Goal: Transaction & Acquisition: Purchase product/service

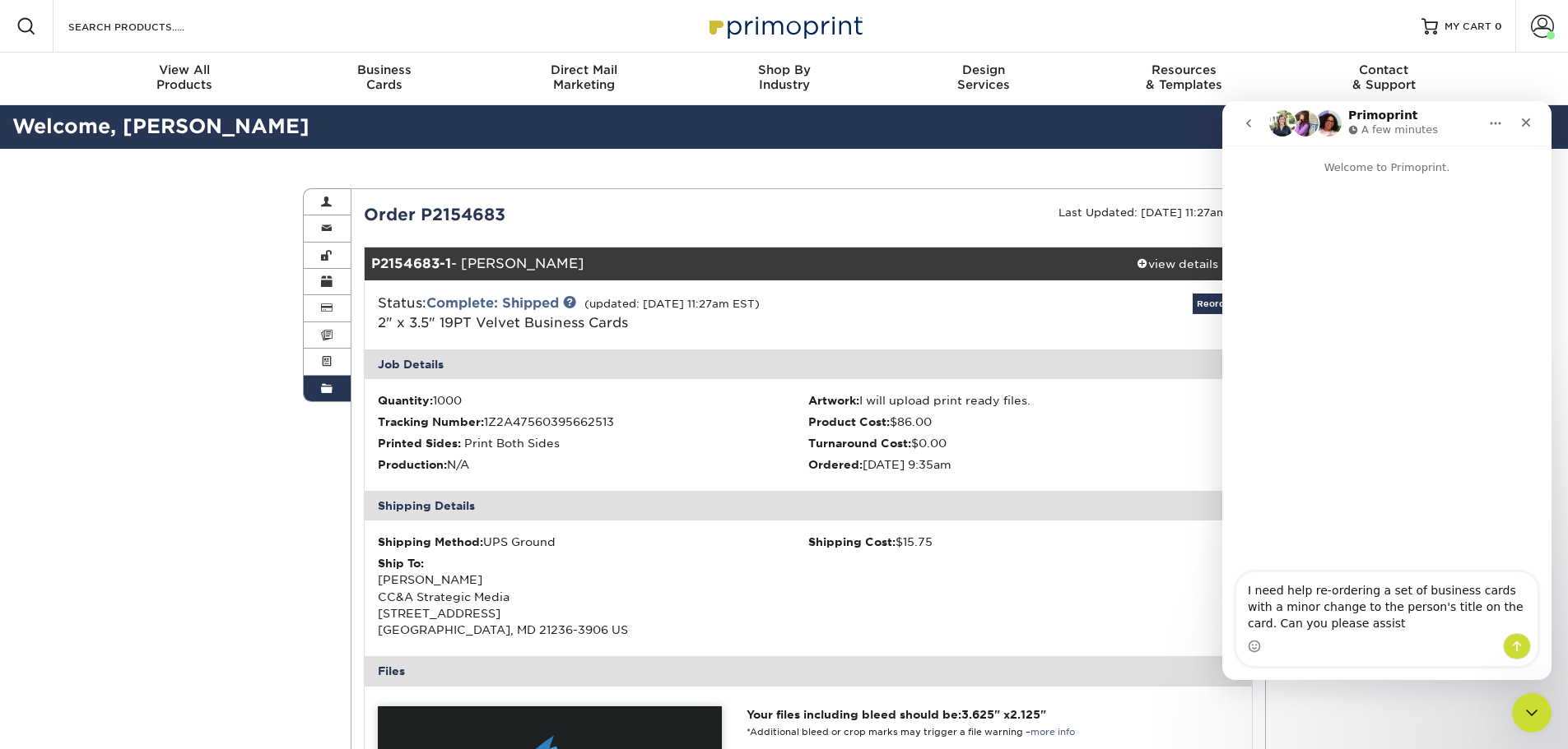
type textarea "I need help re-ordering a set of business cards with a minor change to the pers…"
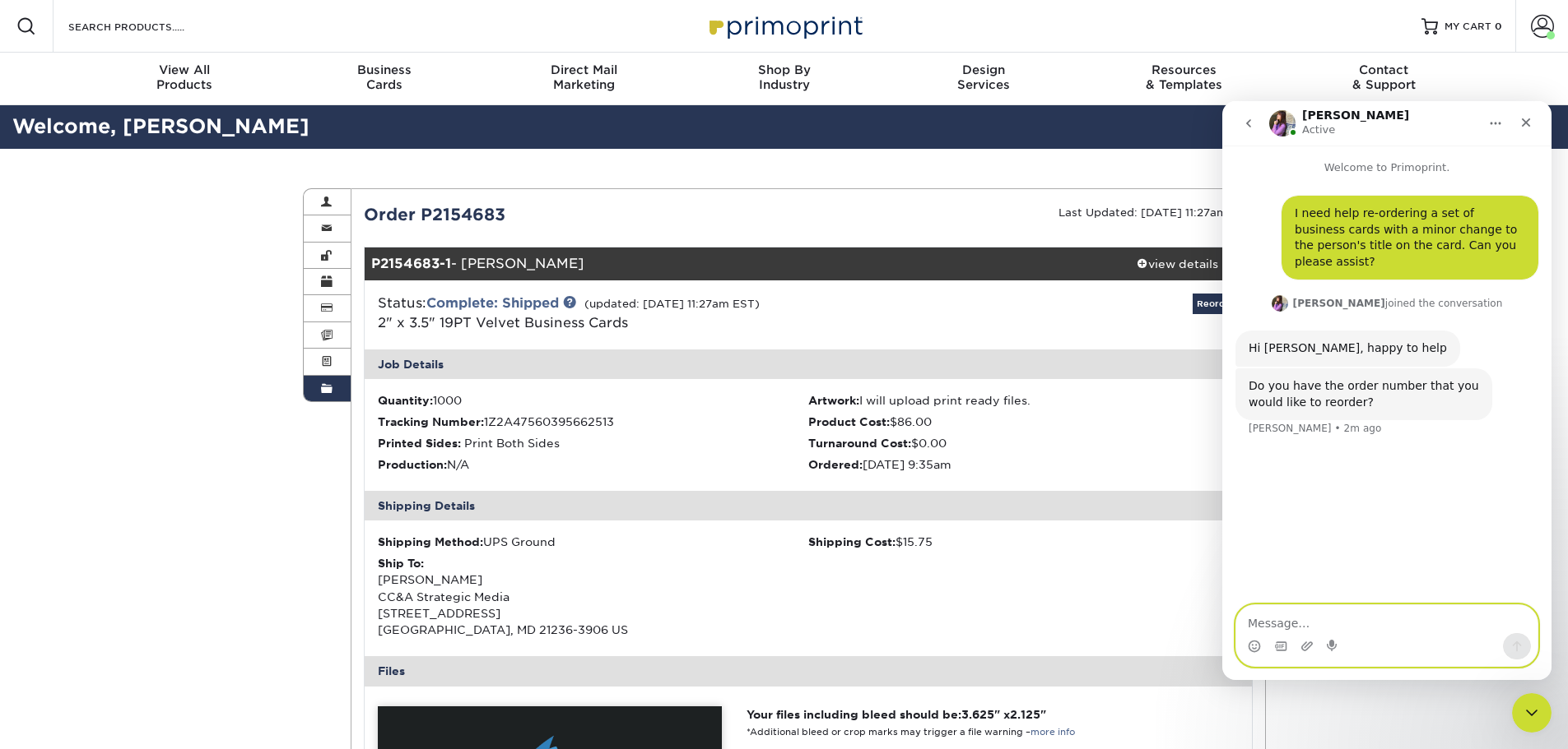
click at [1380, 630] on textarea "Message…" at bounding box center [1386, 618] width 301 height 28
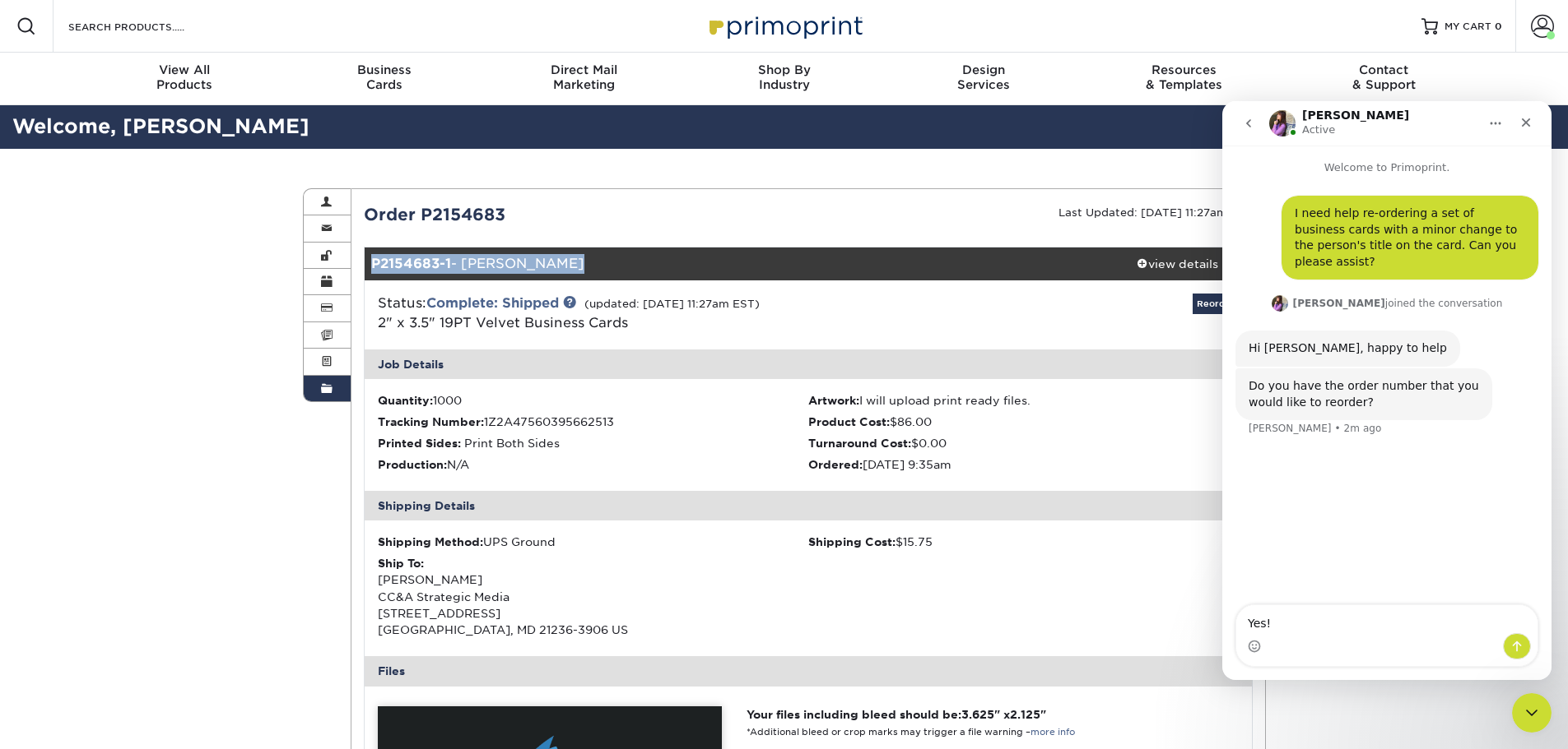
drag, startPoint x: 577, startPoint y: 262, endPoint x: 370, endPoint y: 255, distance: 207.1
click at [370, 255] on div "P2154683-1 - Aida Keehner" at bounding box center [733, 264] width 739 height 33
copy div "P2154683-1 - Aida Keehner"
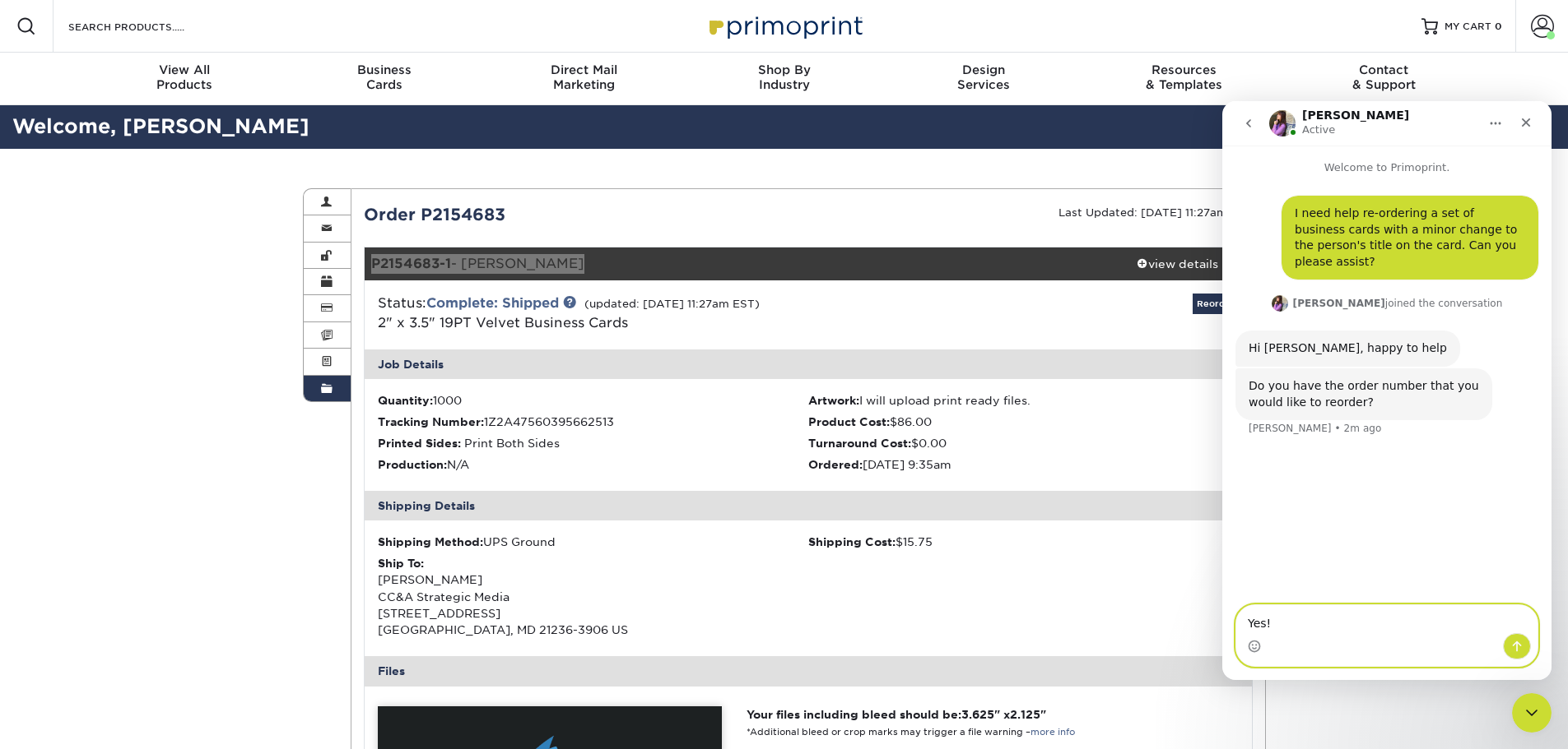
click at [1403, 617] on textarea "Yes!" at bounding box center [1386, 618] width 301 height 28
paste textarea "P2154683-1 - Aida Keehner"
type textarea "Yes! This is the order number: P2154683-1 - Aida Keehner. I'd like to only orde…"
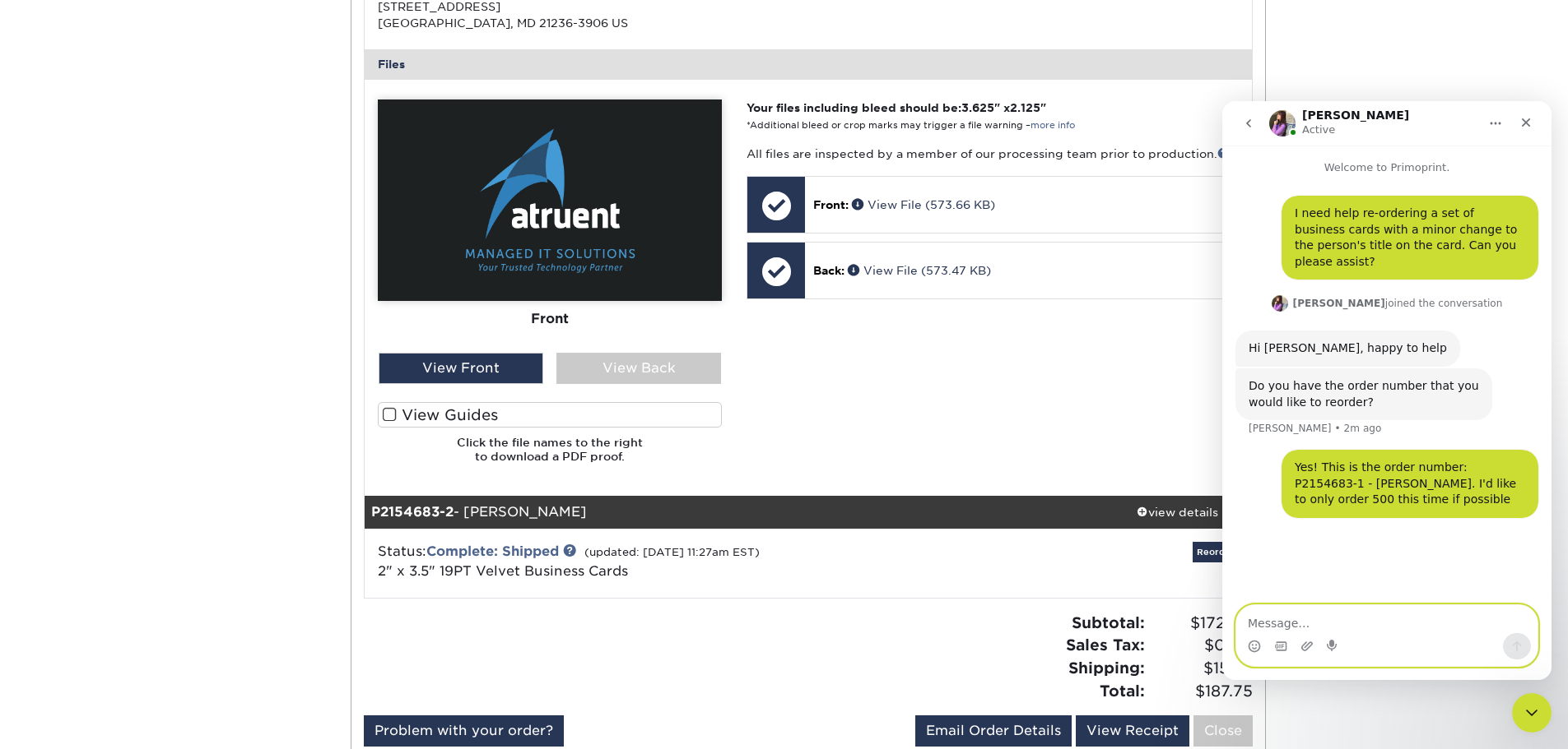
scroll to position [658, 0]
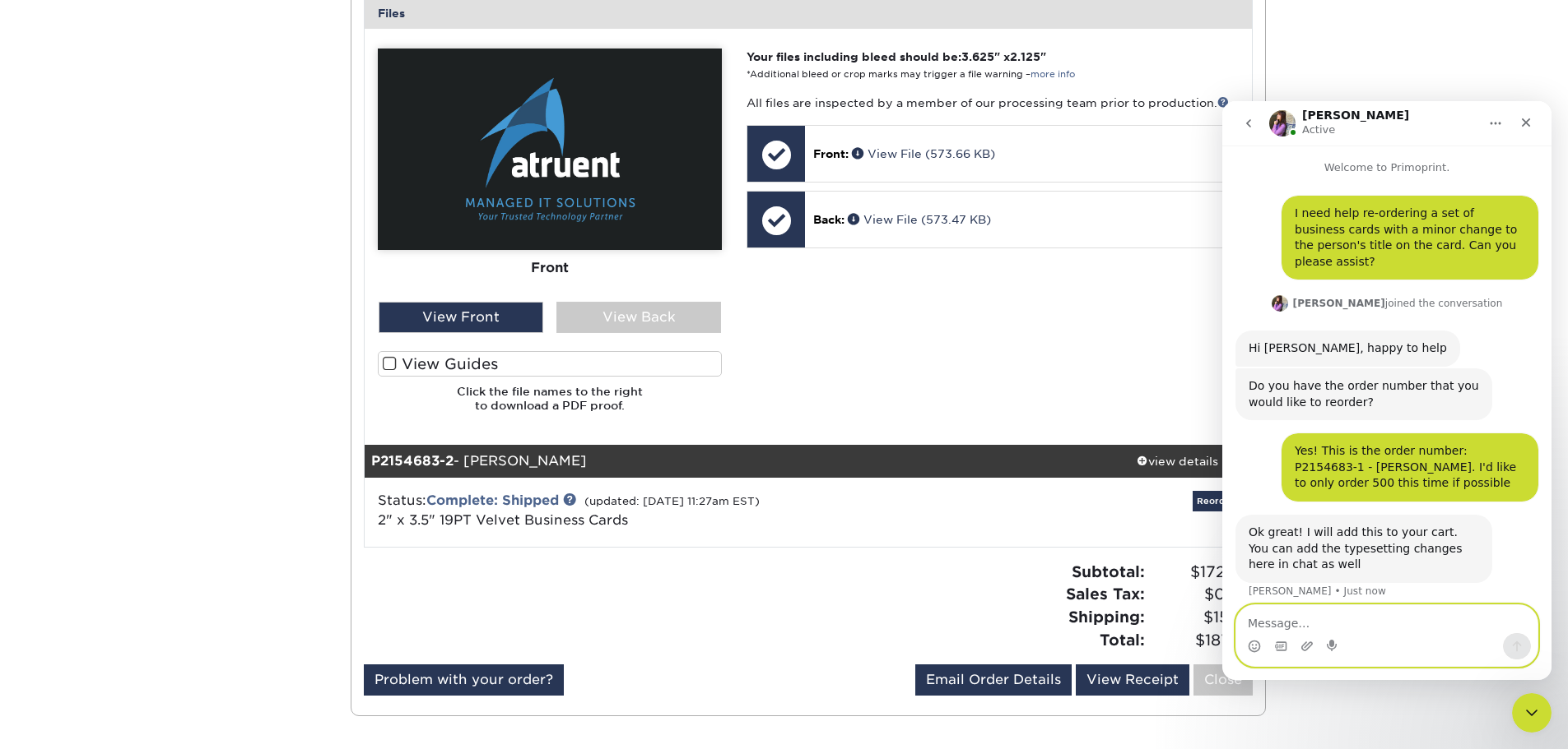
click at [1425, 628] on textarea "Message…" at bounding box center [1386, 618] width 301 height 28
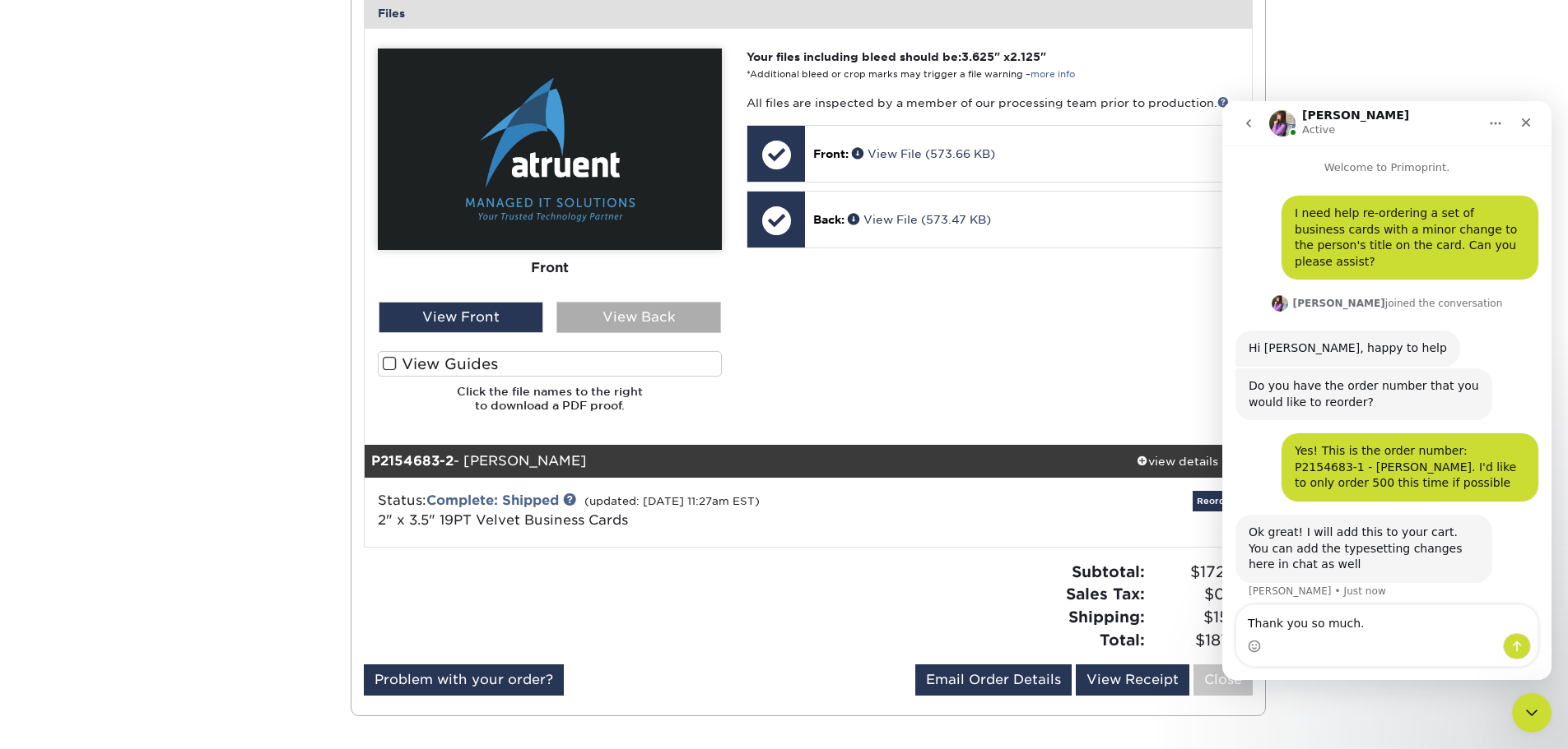
click at [694, 307] on div "View Back" at bounding box center [638, 317] width 164 height 32
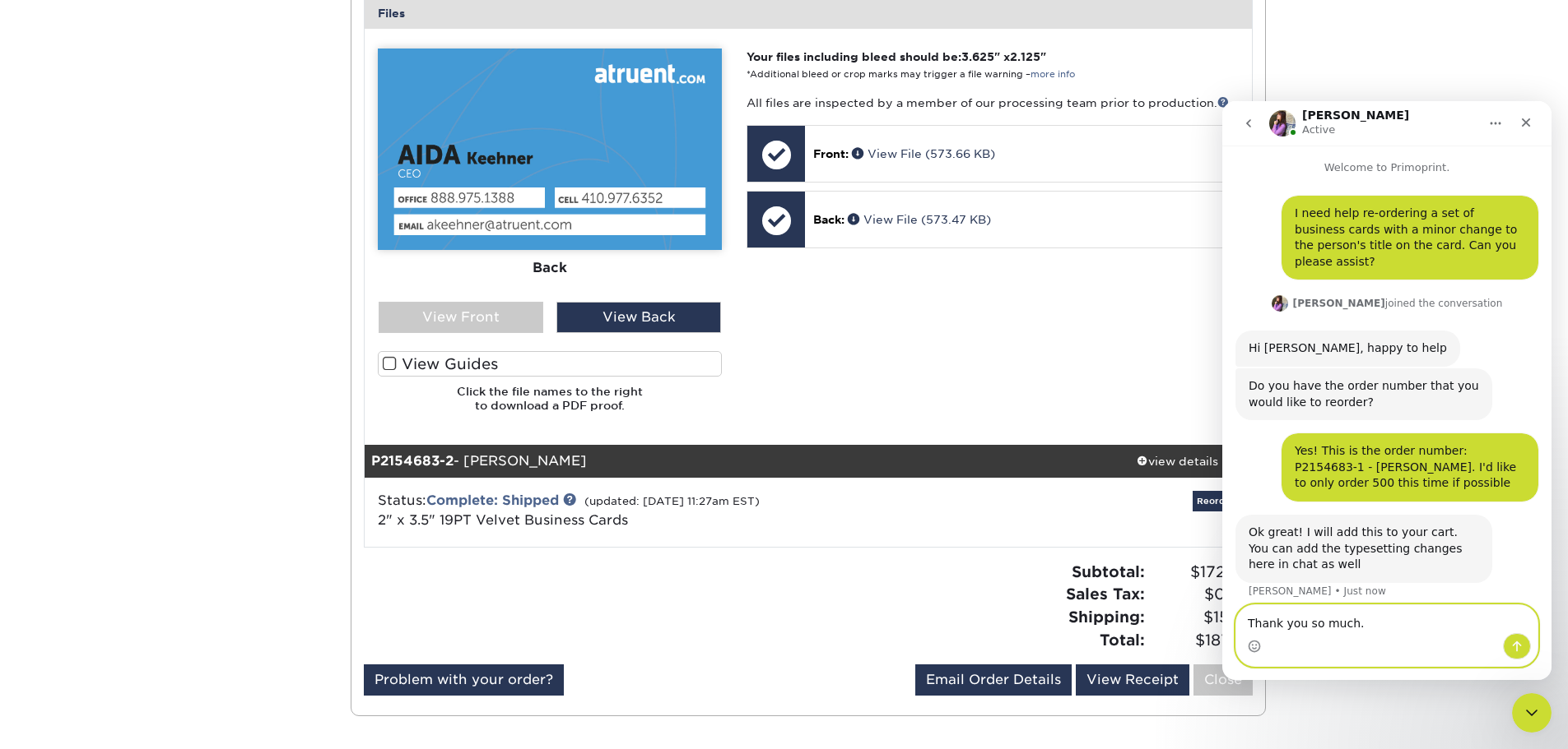
click at [1389, 622] on textarea "Thank you so much." at bounding box center [1386, 618] width 301 height 28
click at [1369, 628] on textarea "Thank you so much." at bounding box center [1386, 618] width 301 height 28
paste textarea "Founder & CEO"
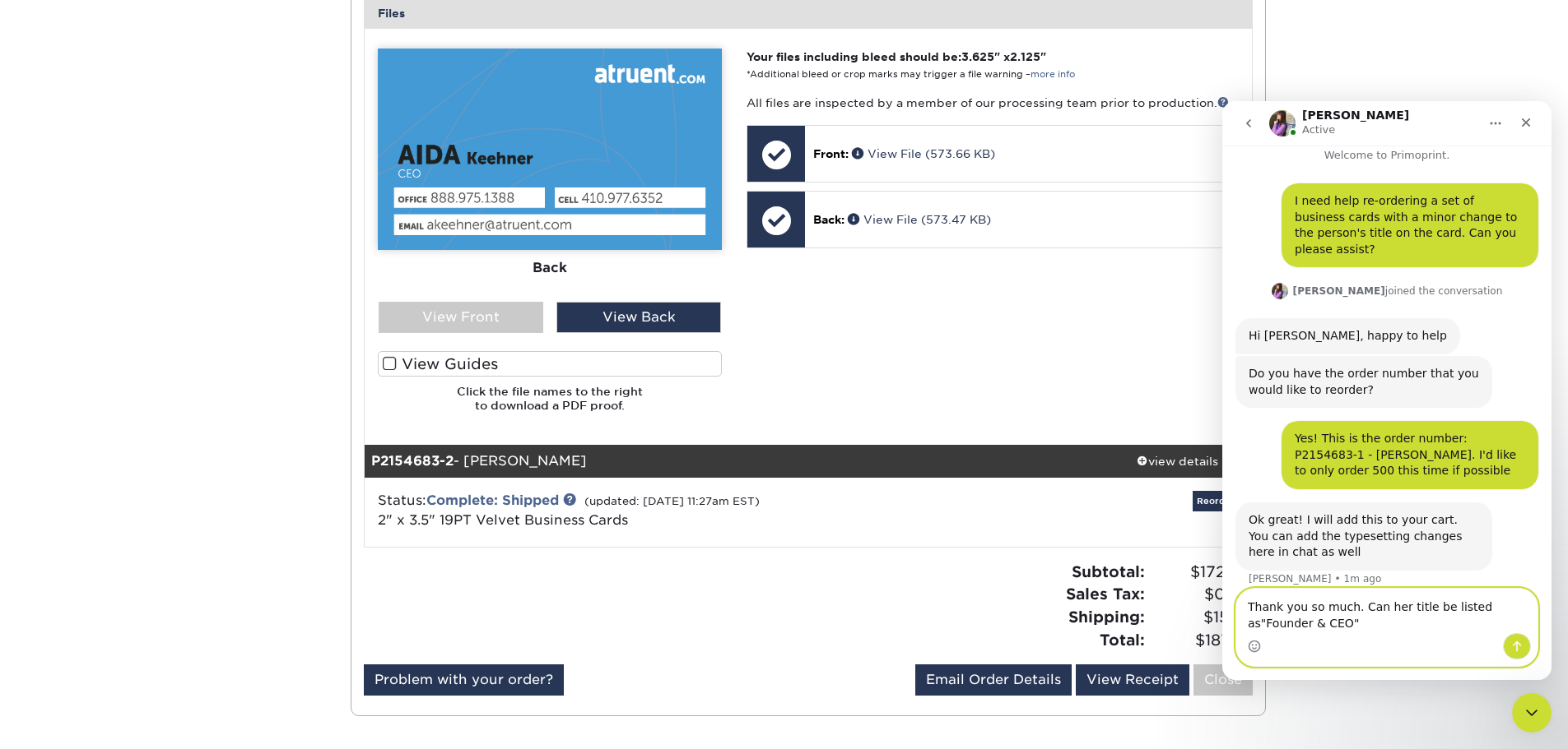
click at [1478, 605] on textarea "Thank you so much. Can her title be listed as"Founder & CEO"" at bounding box center [1386, 611] width 301 height 44
click at [1478, 610] on textarea "Thank you so much. Can her title be listed as"Founder & CEO"" at bounding box center [1386, 611] width 301 height 44
click at [1477, 606] on textarea "Thank you so much. Can her title be listed as"Founder & CEO"" at bounding box center [1386, 611] width 301 height 44
click at [1370, 618] on textarea "Thank you so much. Can her title be listed as "Founder & CEO"" at bounding box center [1386, 611] width 301 height 44
type textarea "Thank you so much. Can her title be listed as "Founder & CEO" ?"
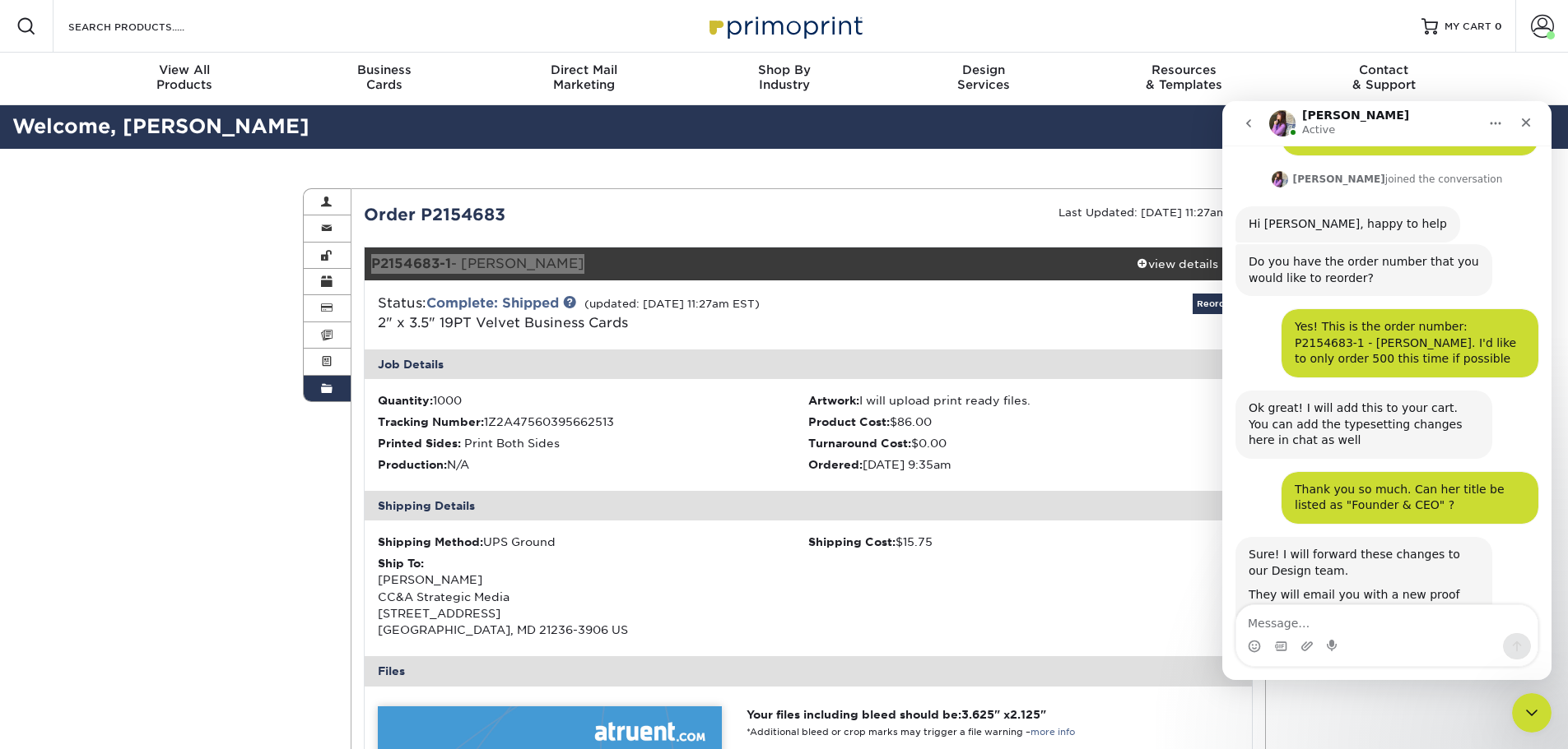
scroll to position [167, 0]
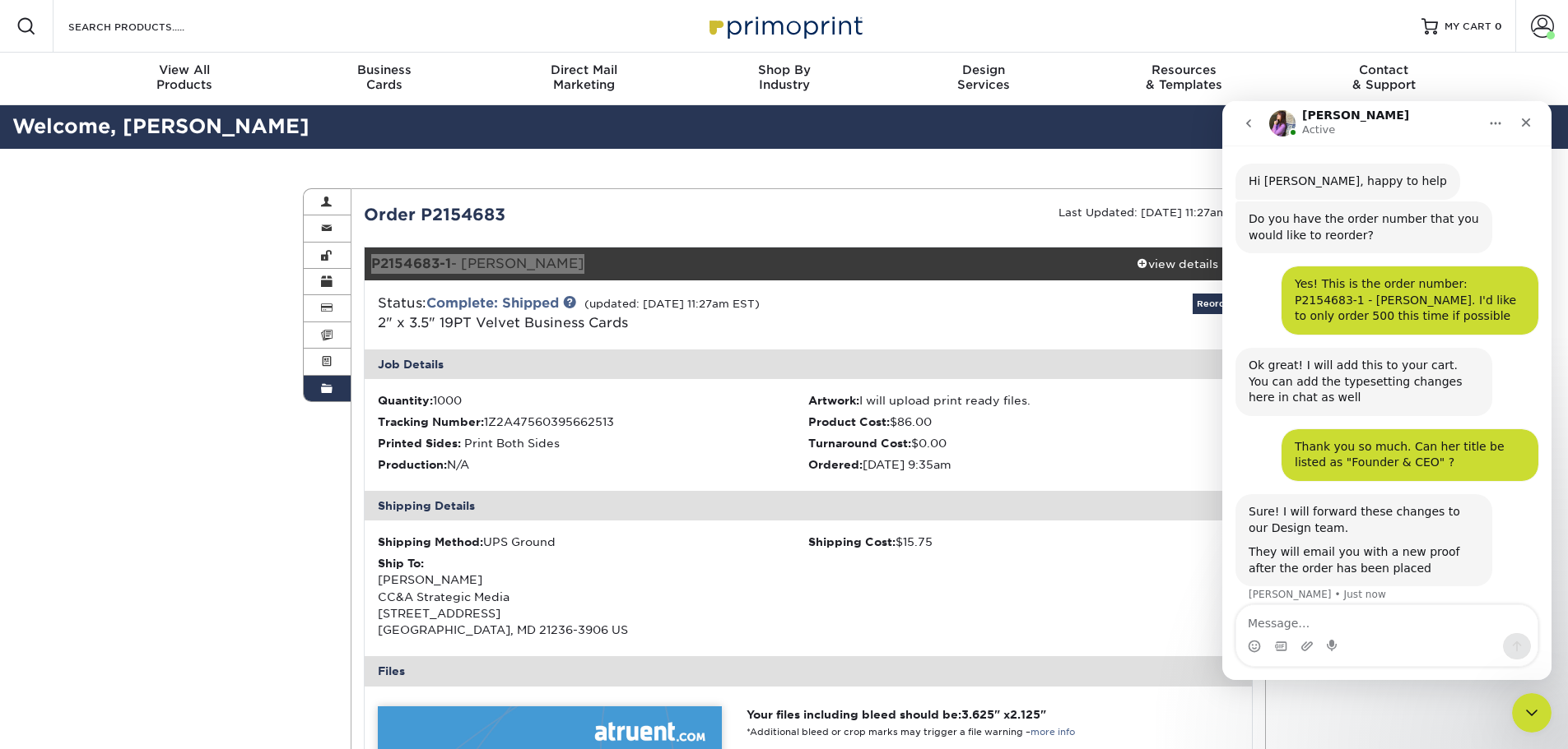
click at [1412, 642] on div "Intercom messenger" at bounding box center [1386, 646] width 301 height 26
click at [1405, 616] on textarea "Message…" at bounding box center [1386, 618] width 301 height 28
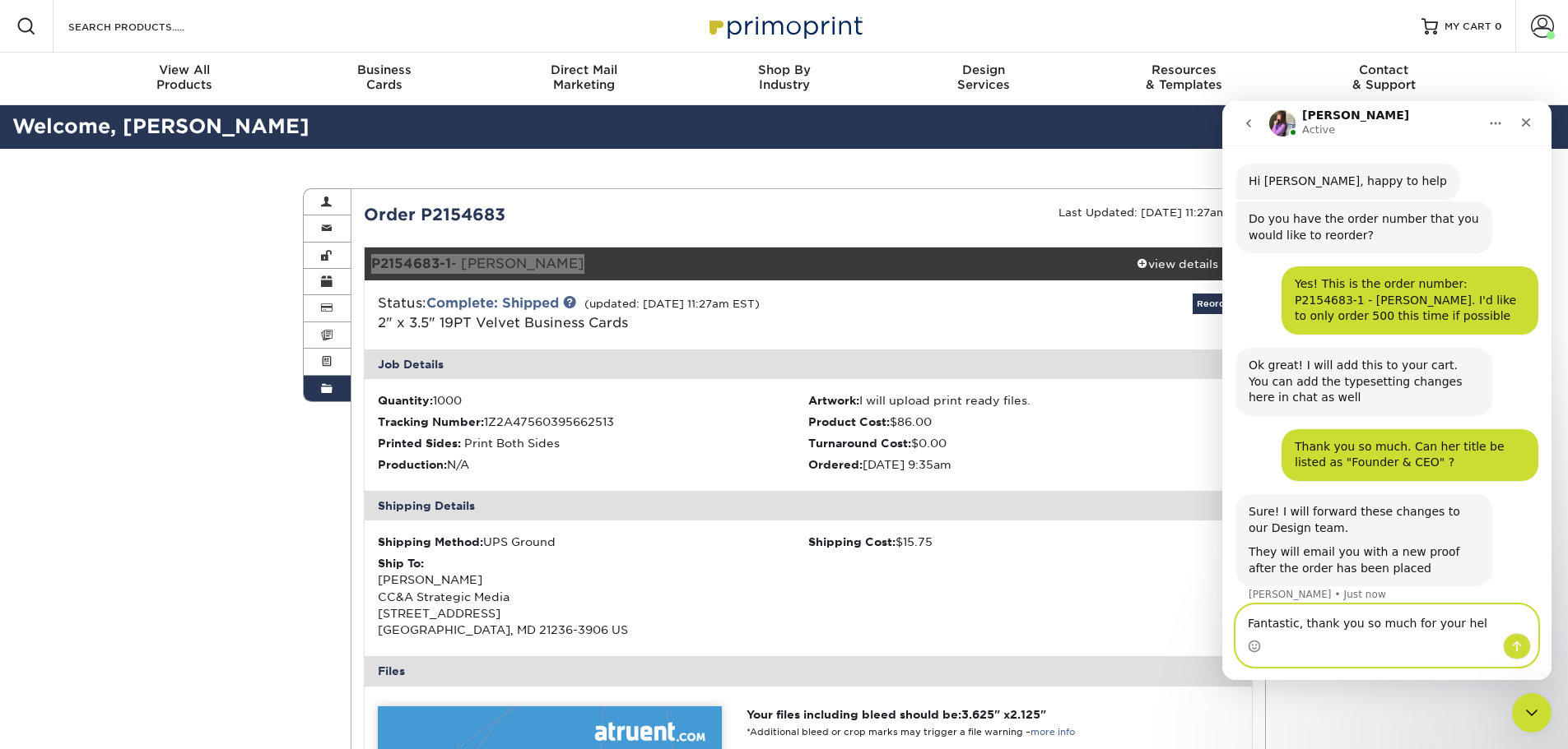
type textarea "Fantastic, thank you so much for your help"
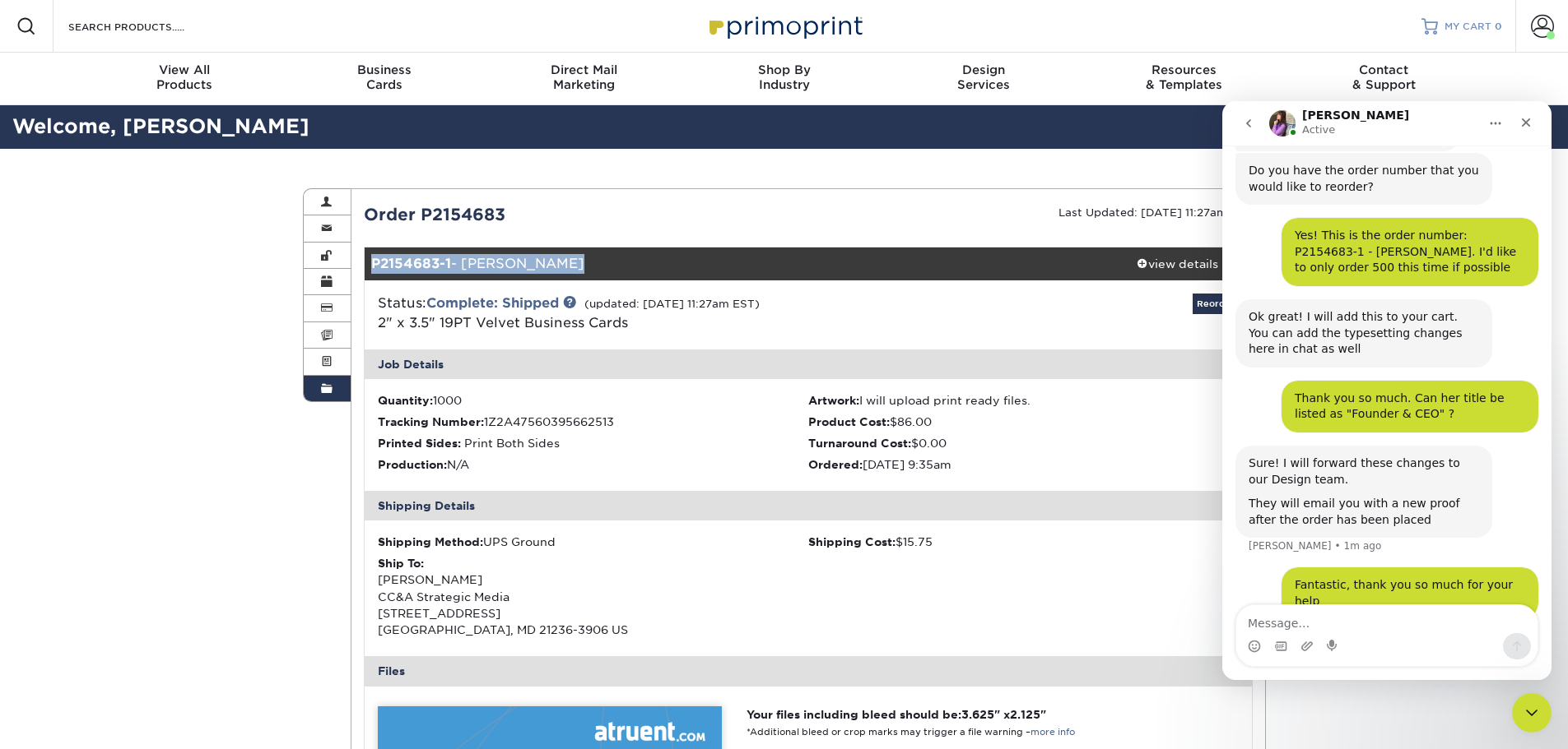
click at [1466, 22] on span "MY CART" at bounding box center [1467, 27] width 47 height 14
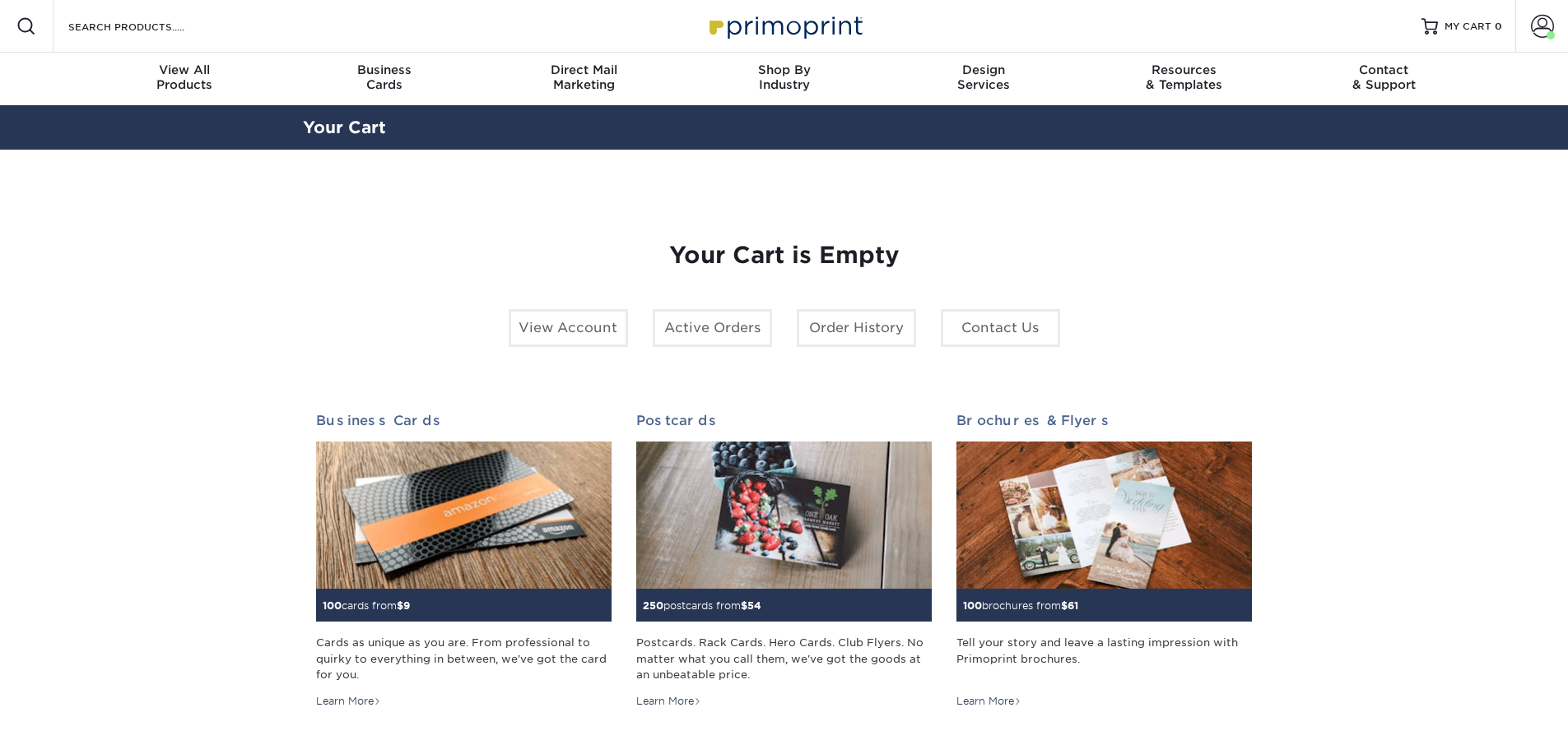
click at [848, 34] on img at bounding box center [784, 26] width 164 height 36
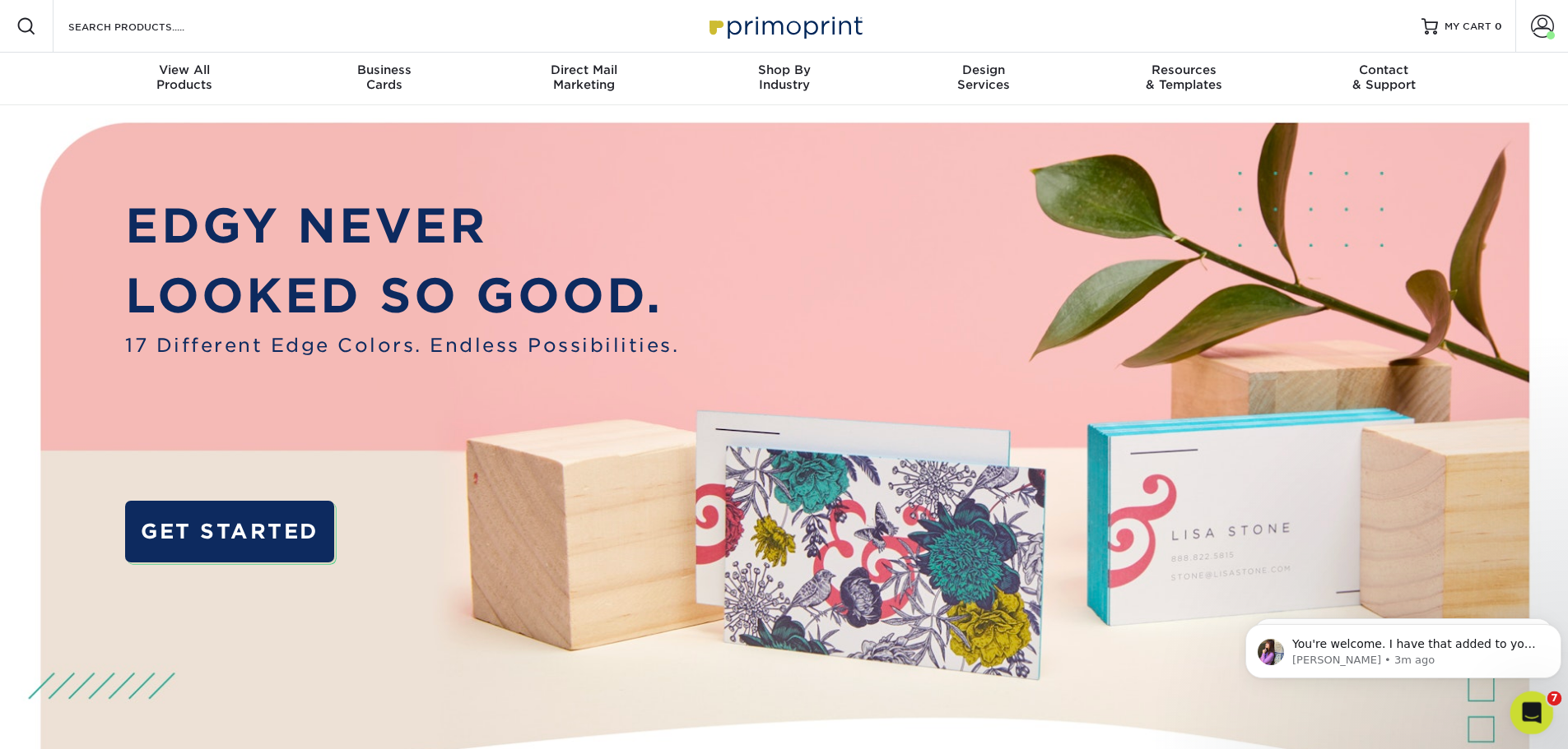
drag, startPoint x: 1545, startPoint y: 709, endPoint x: 1537, endPoint y: 691, distance: 19.7
click at [1544, 709] on div "Open Intercom Messenger" at bounding box center [1529, 711] width 55 height 55
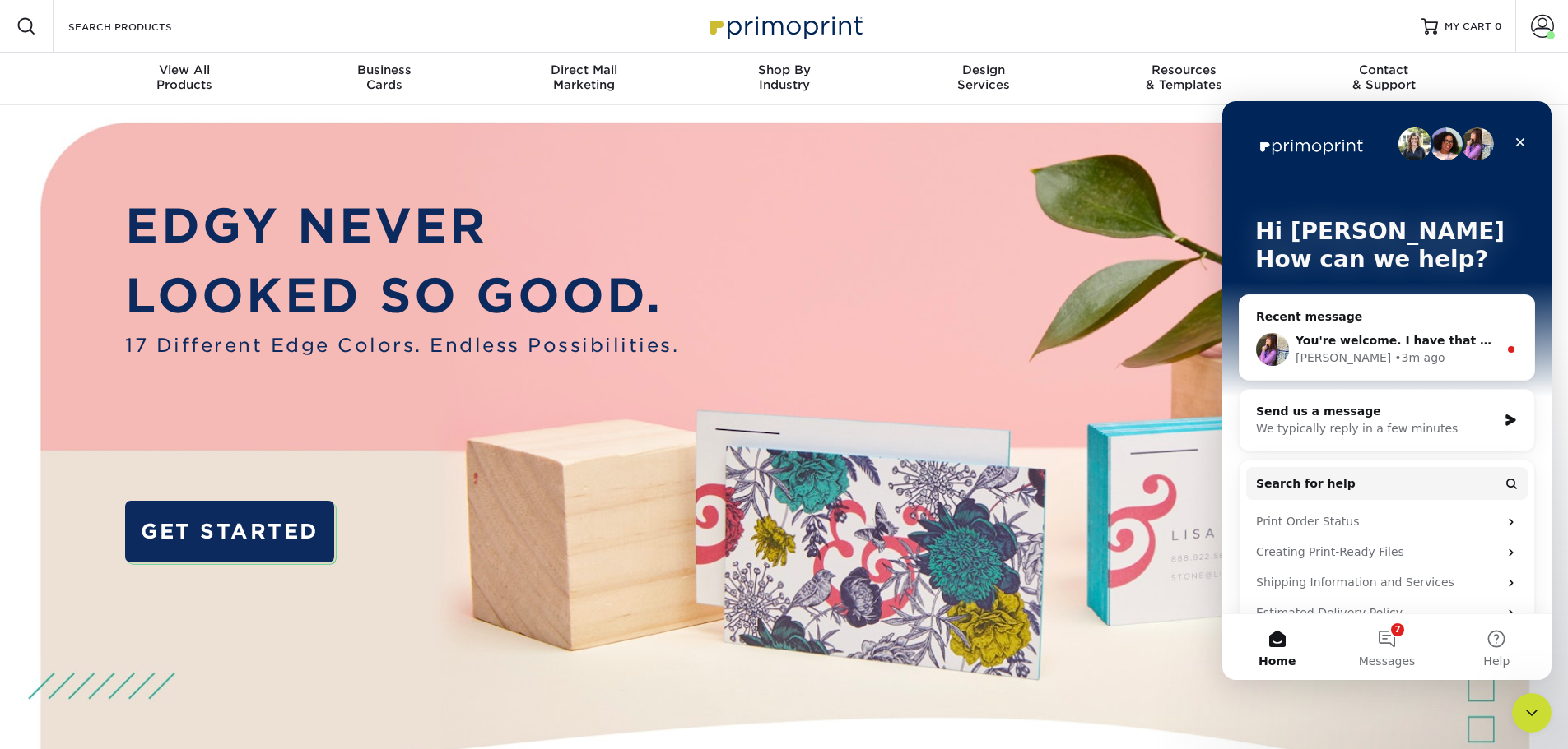
click at [1373, 334] on span "You're welcome. I have that added to your cart. Please let us know if you have …" at bounding box center [1598, 341] width 606 height 13
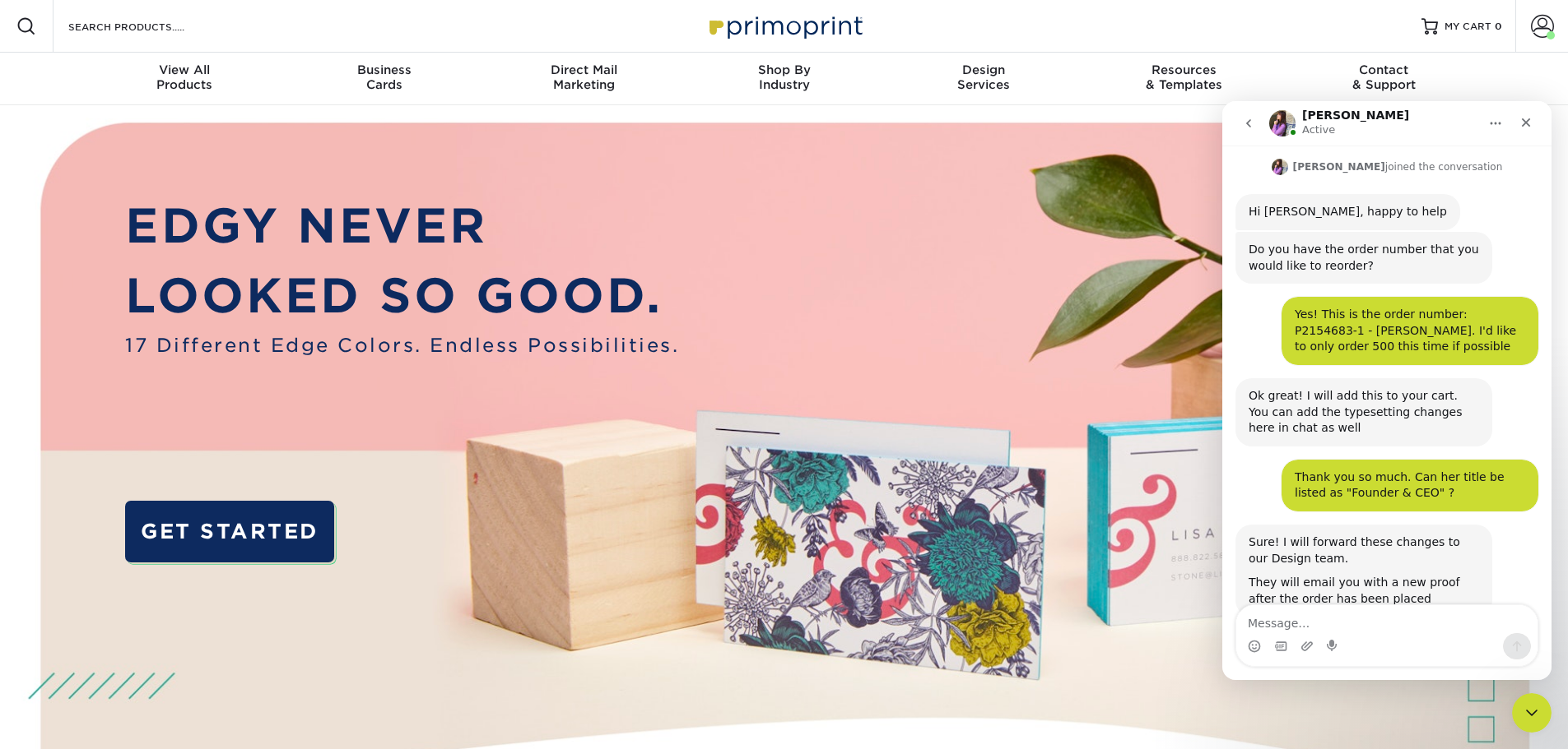
scroll to position [324, 0]
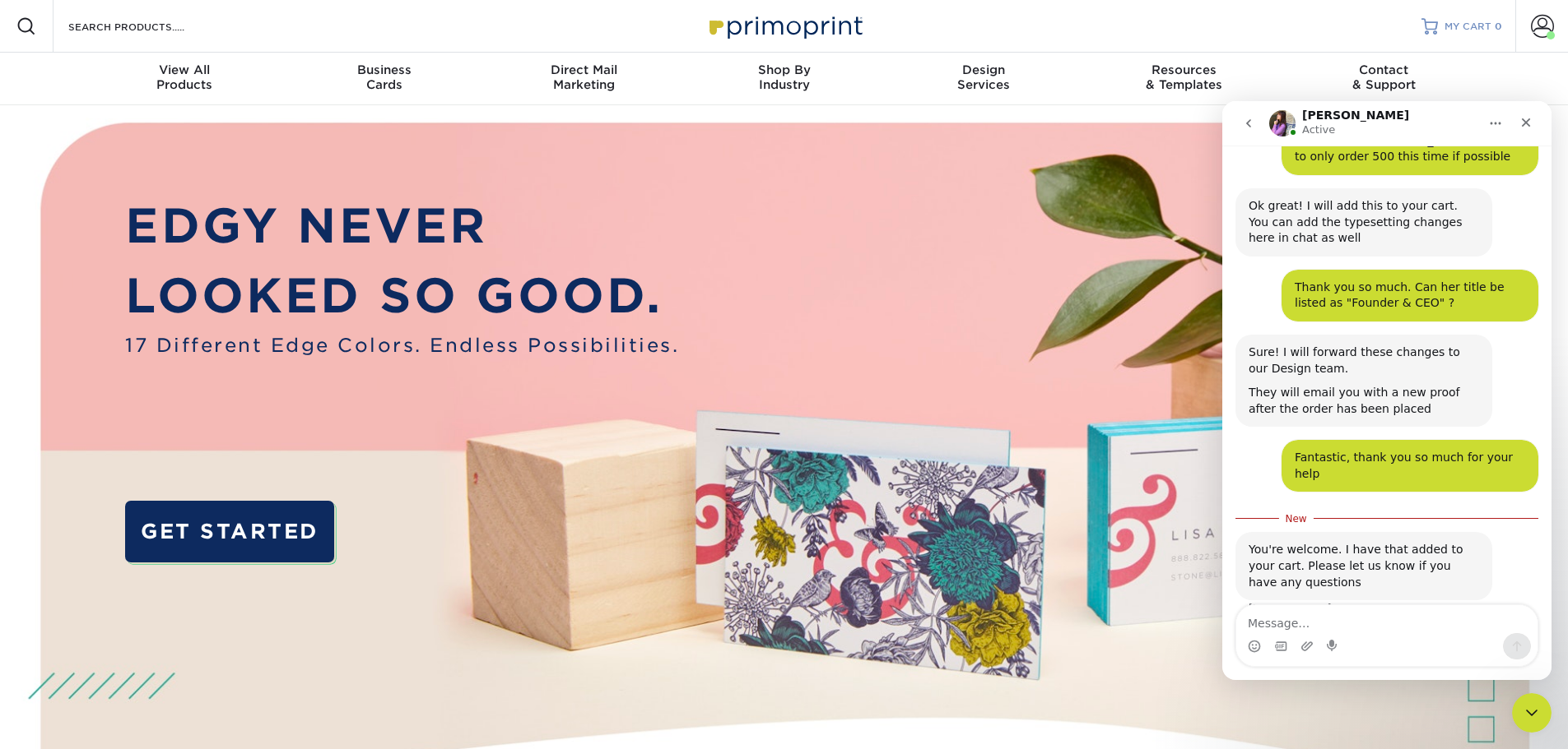
click at [1494, 29] on span "0" at bounding box center [1498, 26] width 8 height 12
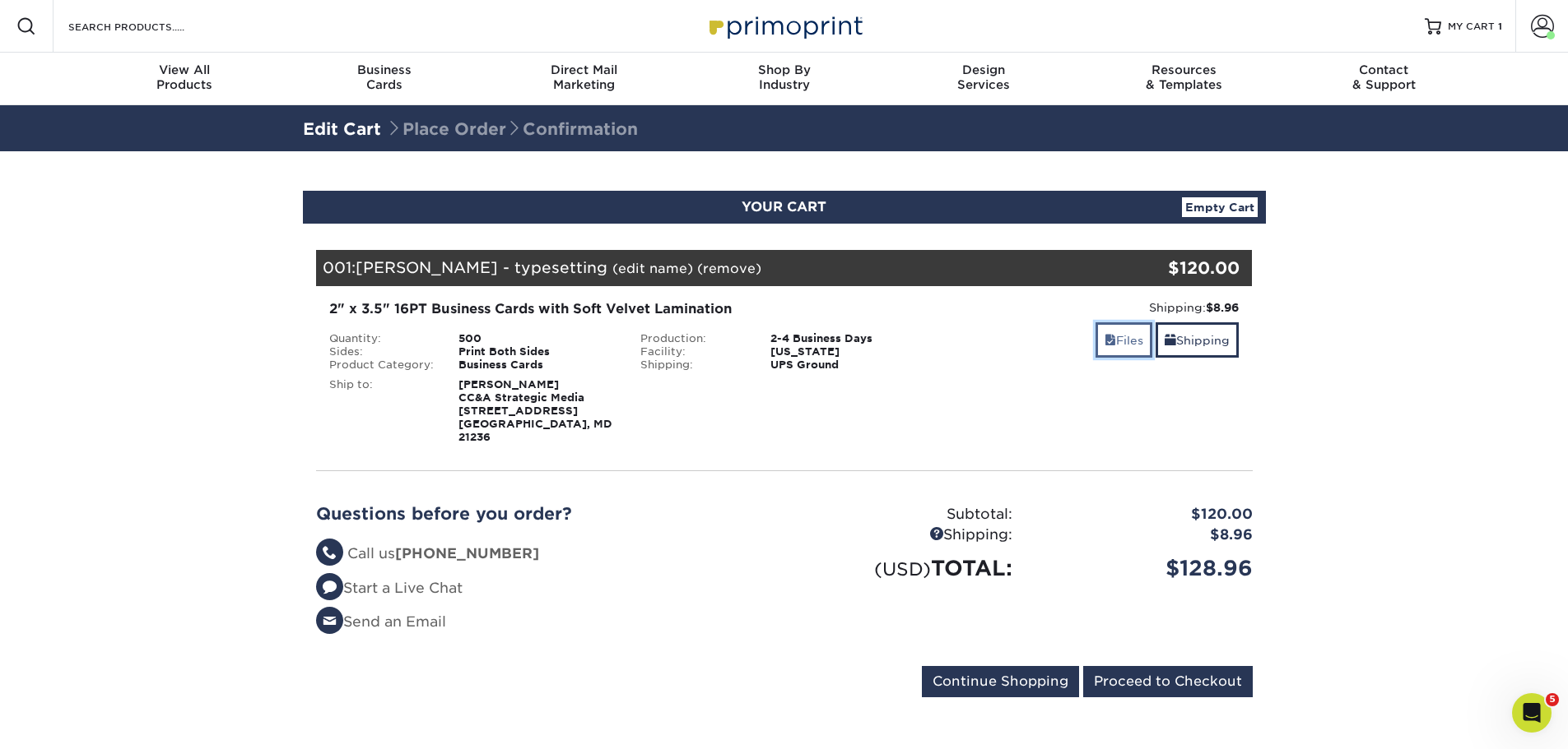
click at [1119, 347] on link "Files" at bounding box center [1123, 340] width 57 height 36
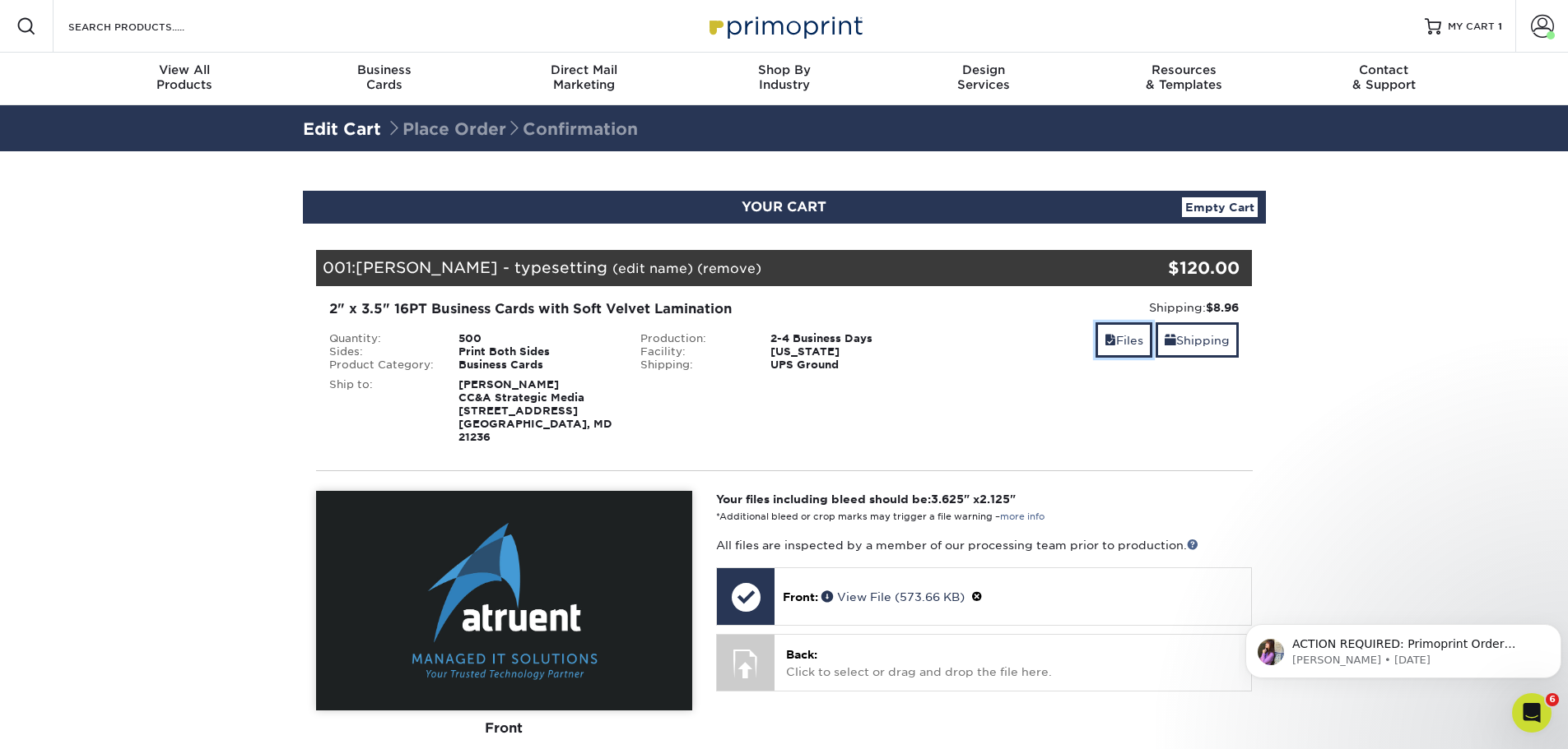
scroll to position [83, 0]
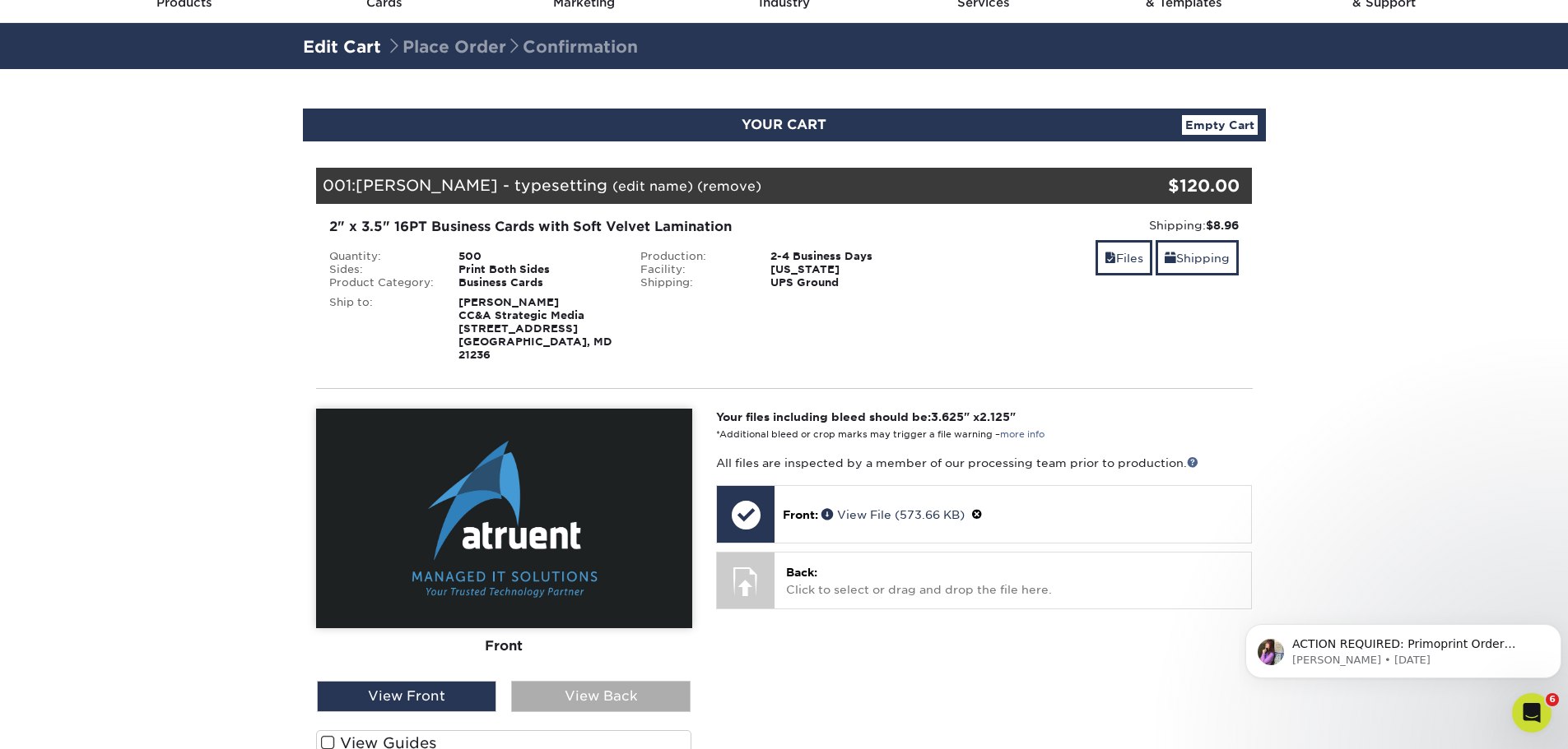
click at [600, 681] on div "View Back" at bounding box center [600, 696] width 180 height 32
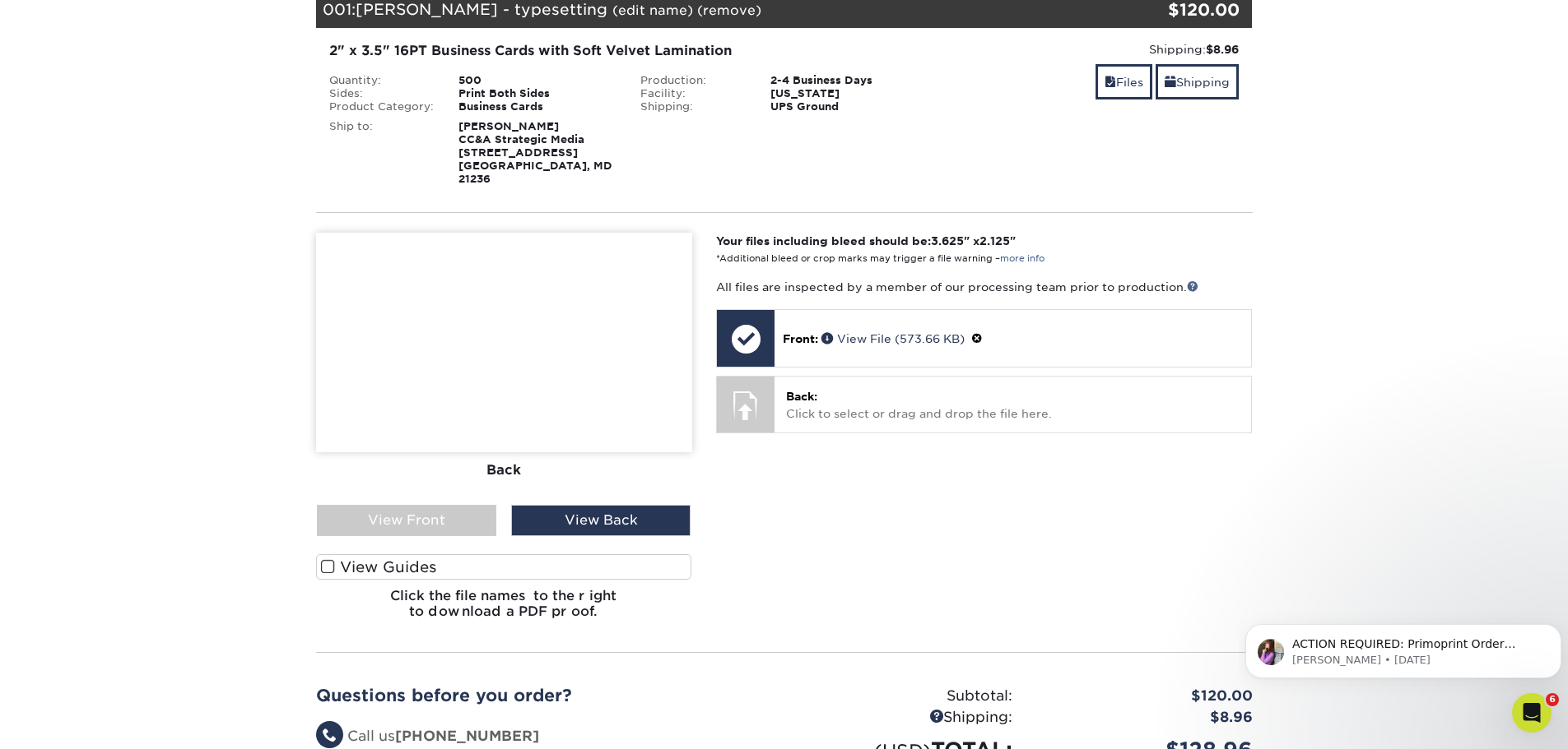
scroll to position [0, 0]
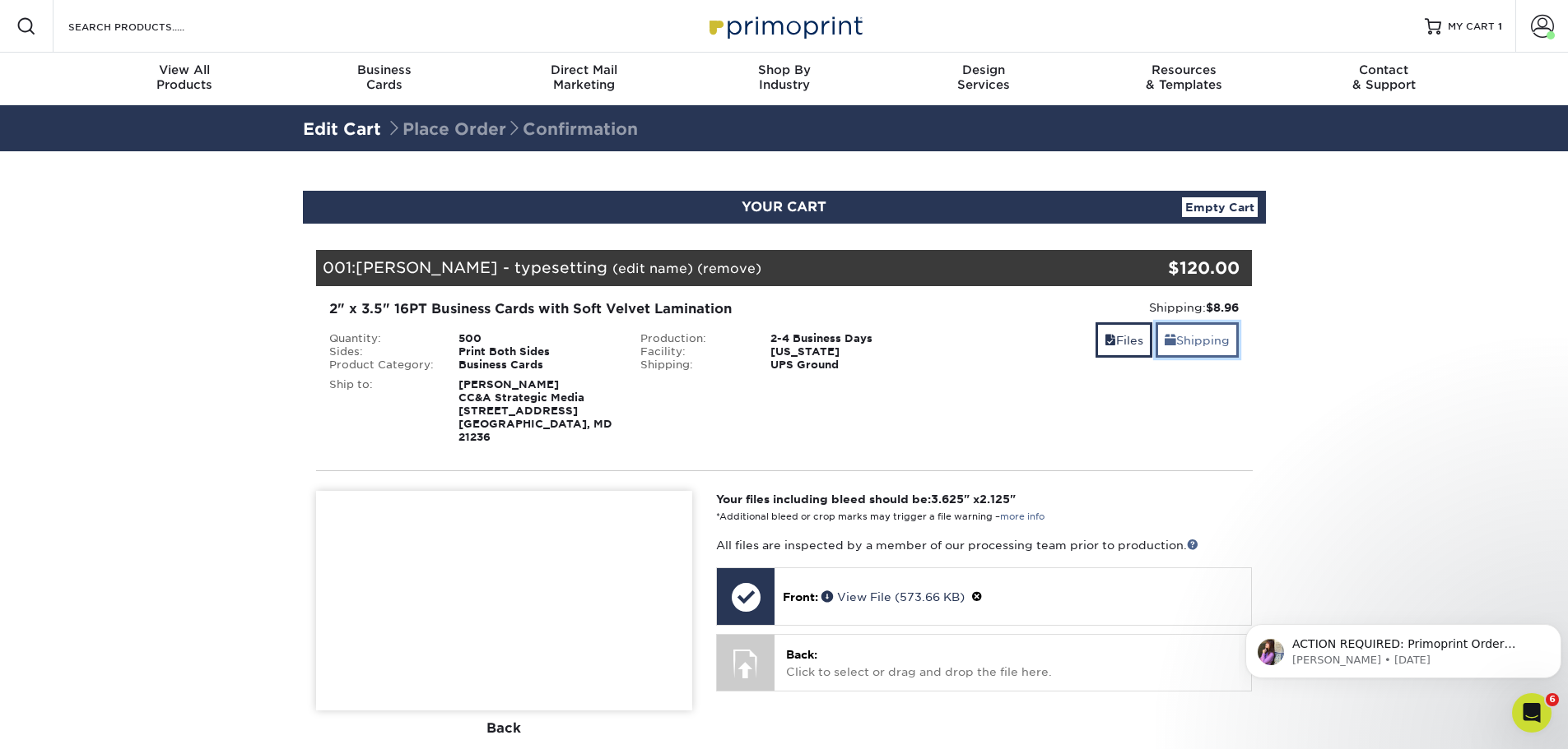
click at [1185, 354] on link "Shipping" at bounding box center [1197, 340] width 84 height 36
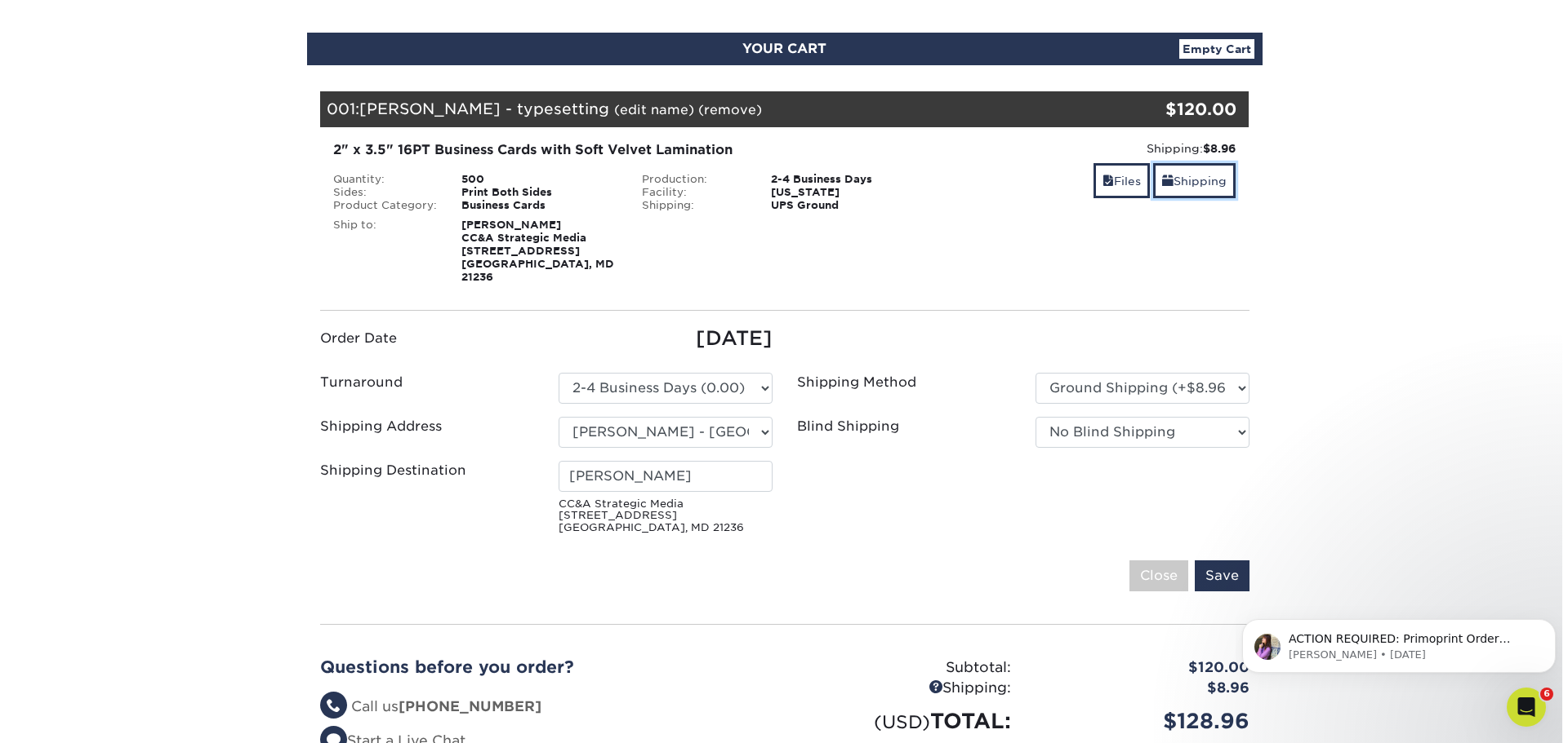
scroll to position [163, 0]
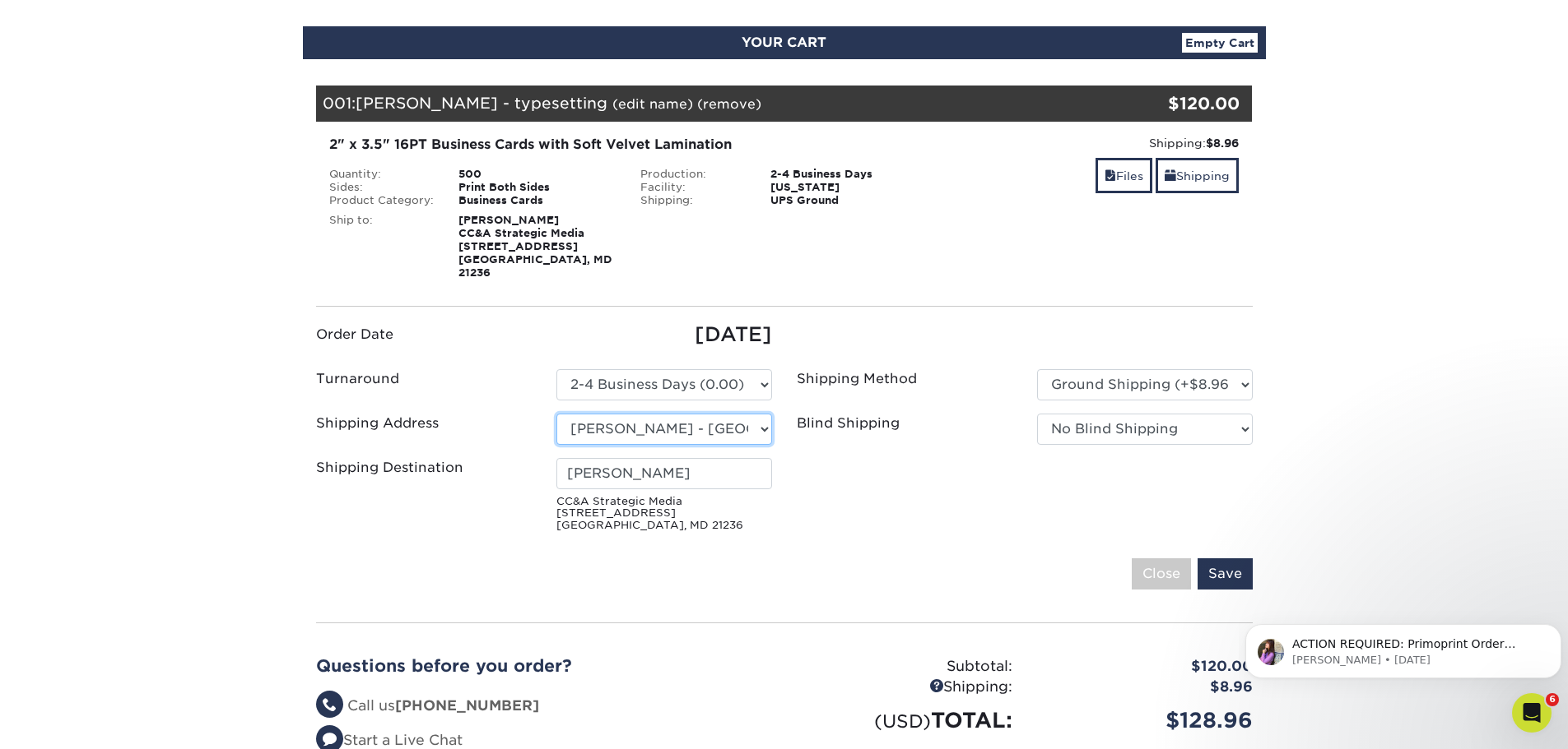
click at [697, 415] on select "Select One CC&A Strategic Media Christina Favata Colton Manning Hailey and Reag…" at bounding box center [664, 429] width 215 height 32
click at [737, 416] on select "Select One CC&A Strategic Media Christina Favata Colton Manning Hailey and Reag…" at bounding box center [664, 429] width 215 height 32
select select "newaddress"
click at [556, 414] on select "Select One CC&A Strategic Media Christina Favata Colton Manning Hailey and Reag…" at bounding box center [664, 429] width 215 height 32
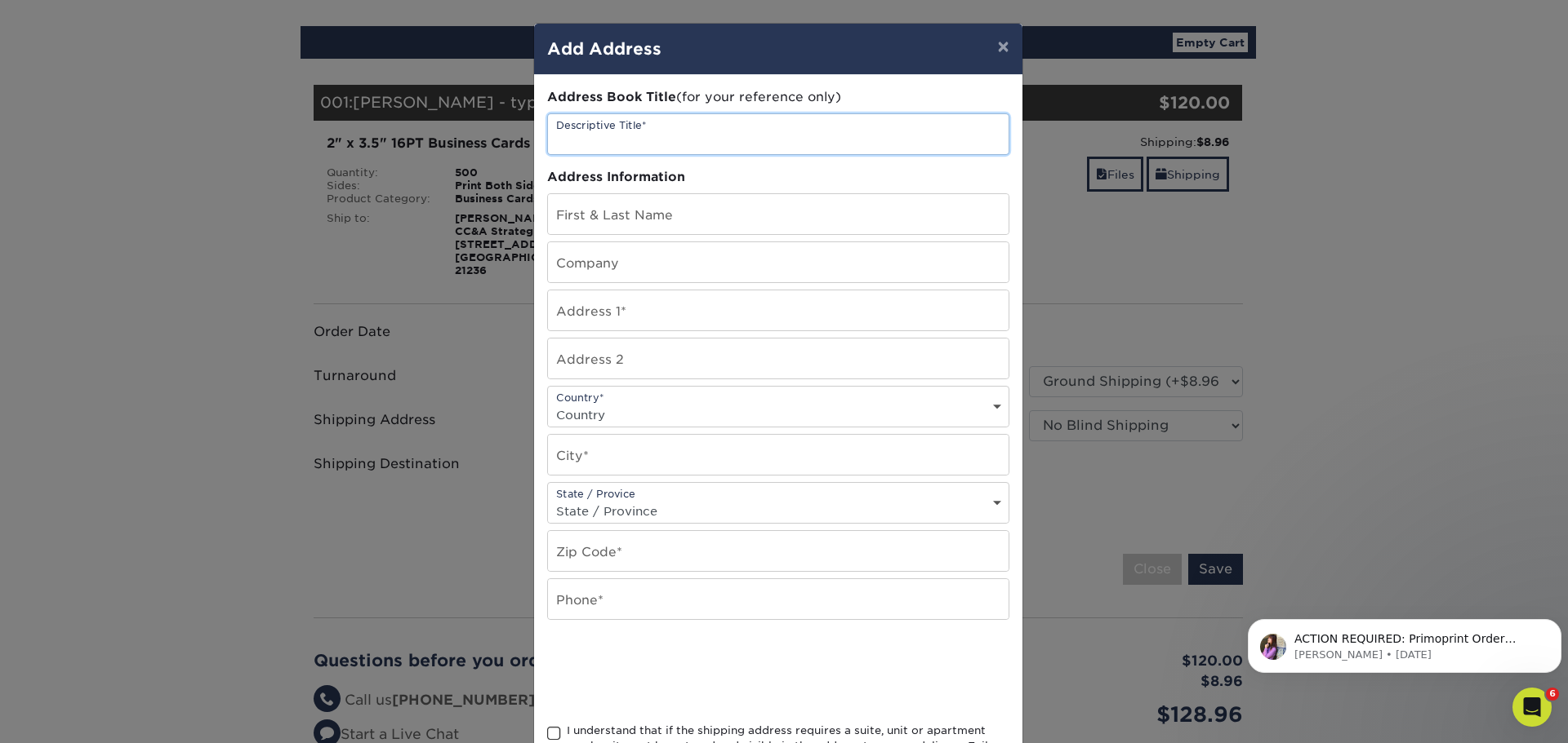
click at [654, 133] on input "text" at bounding box center [778, 134] width 460 height 40
type input "Atruent Offices"
click at [629, 213] on input "text" at bounding box center [778, 214] width 460 height 40
type input "Aida Keehner"
click at [600, 250] on input "text" at bounding box center [778, 262] width 460 height 40
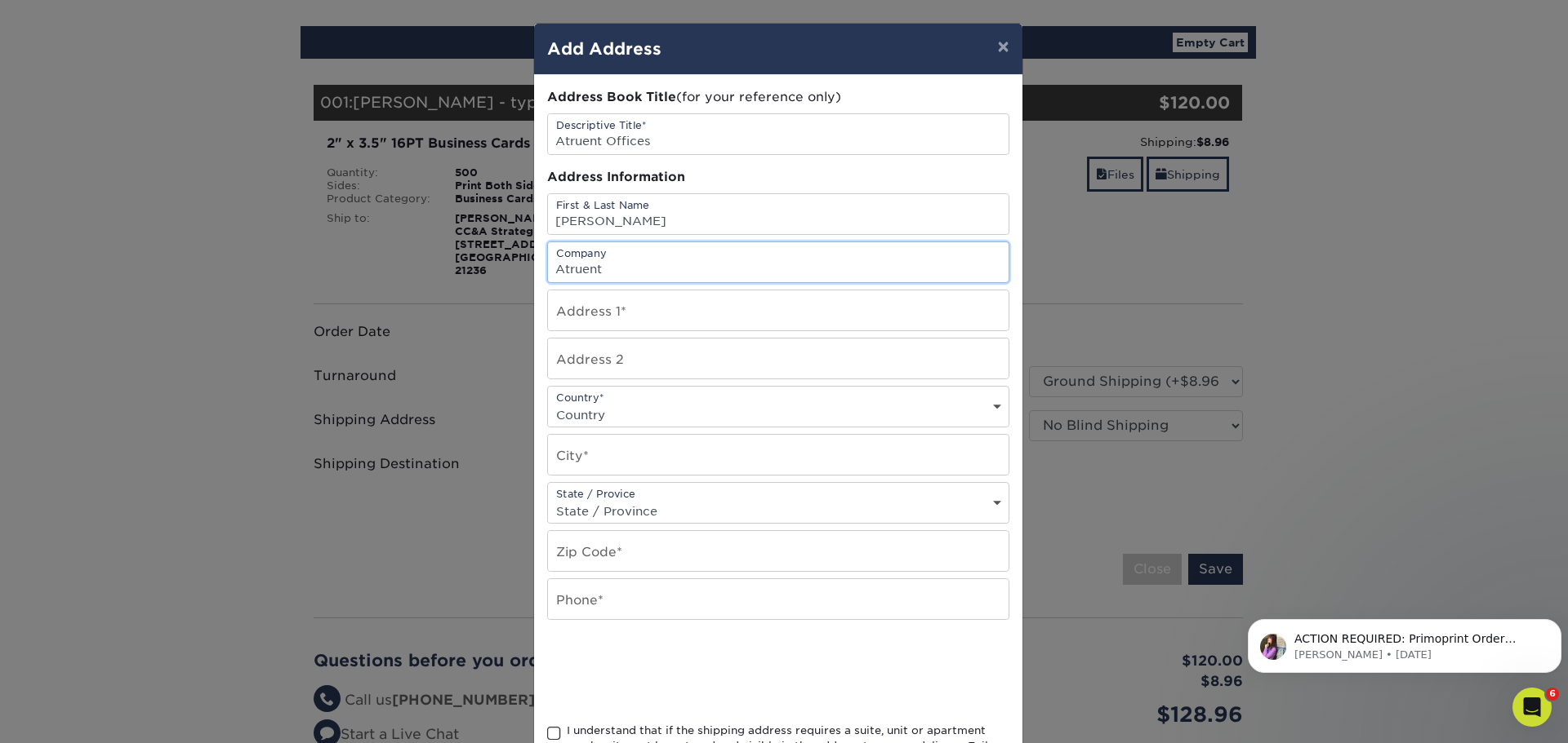
type input "Atruent"
click at [702, 309] on input "text" at bounding box center [778, 311] width 460 height 40
paste input "1131 Benfield Blvd"
type input "1131 Benfield Blvd"
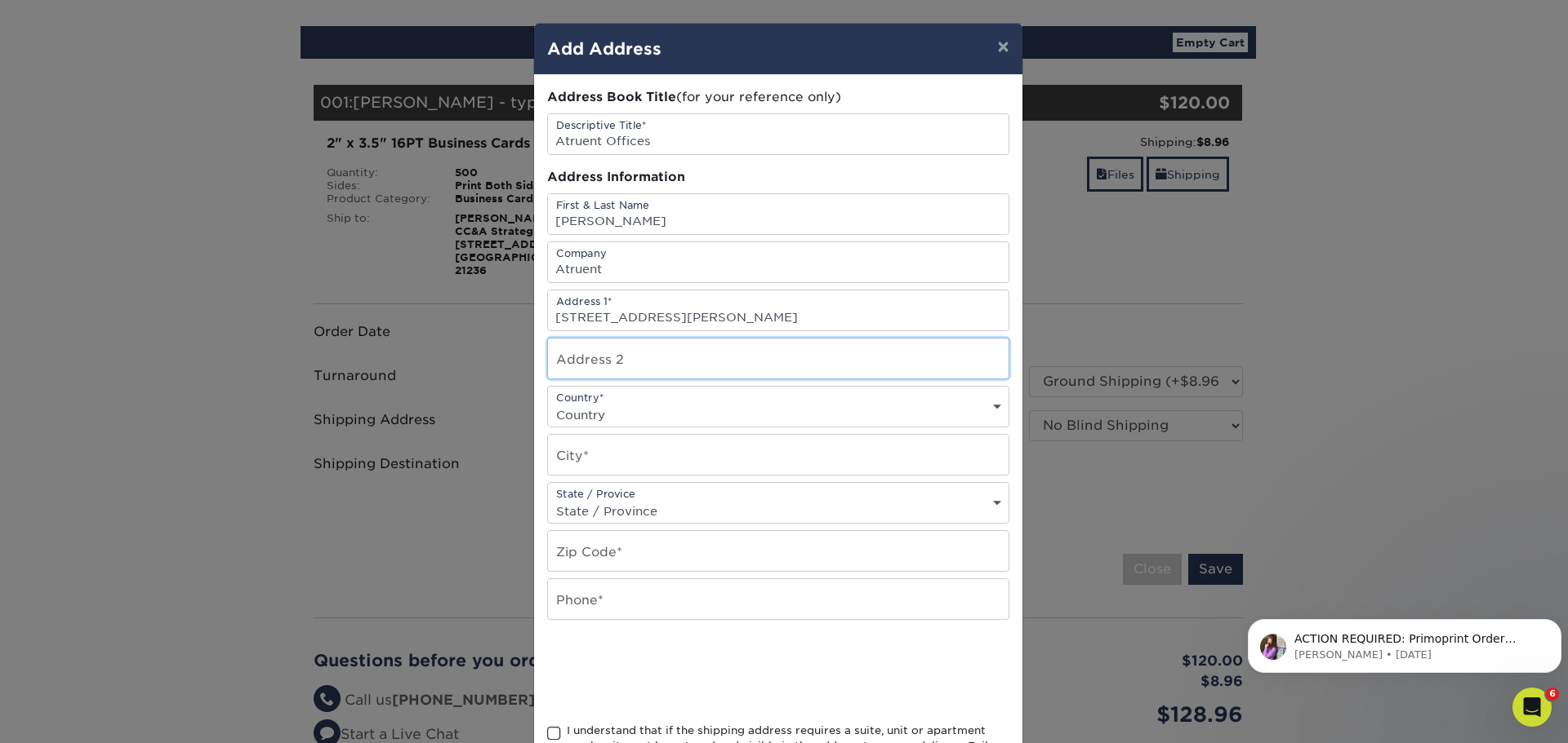
click at [639, 365] on input "text" at bounding box center [778, 358] width 460 height 40
type input "Suite H"
click at [631, 404] on select "Country United States Canada ----------------------------- Afghanistan Albania …" at bounding box center [778, 414] width 460 height 24
select select "US"
click at [548, 403] on select "Country United States Canada ----------------------------- Afghanistan Albania …" at bounding box center [778, 414] width 460 height 24
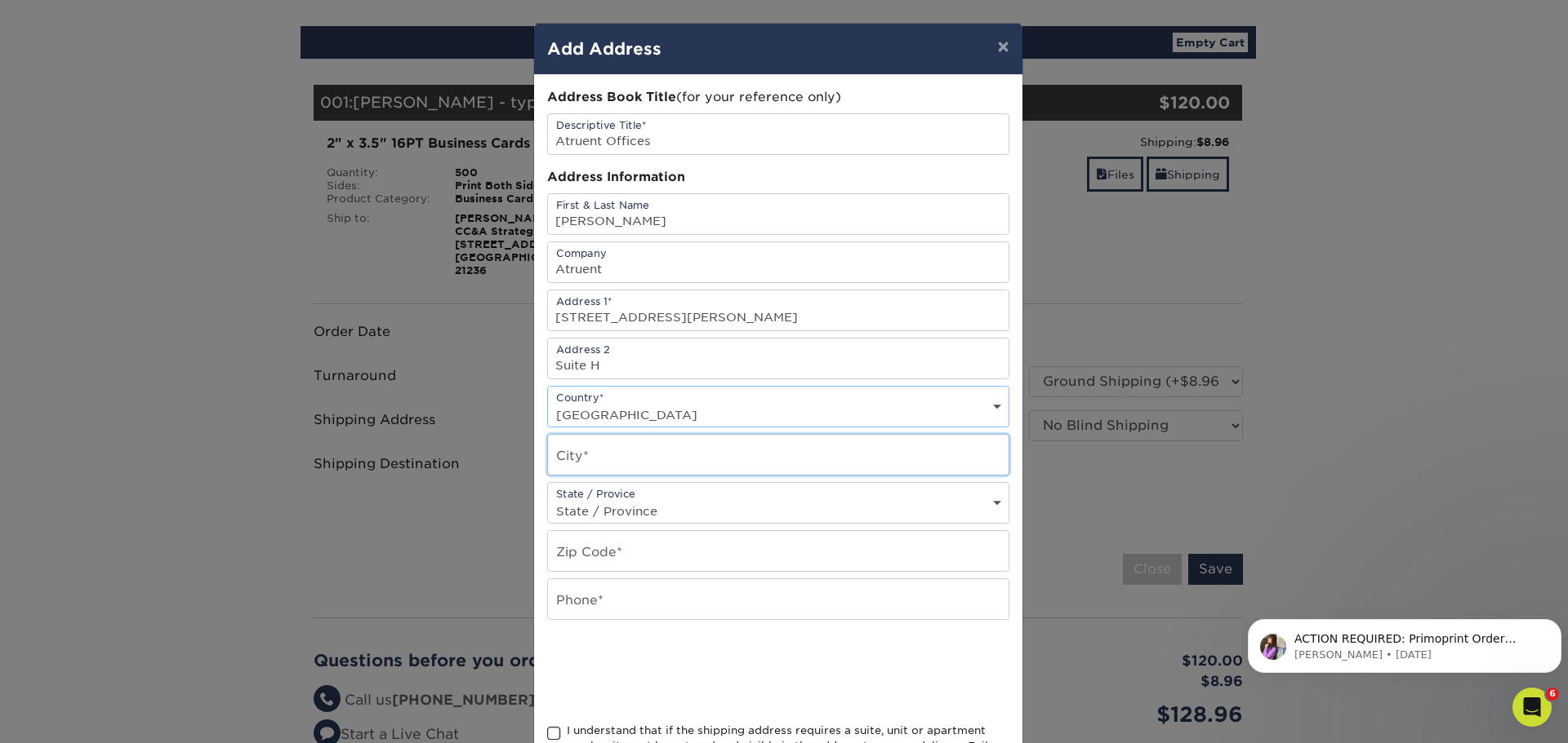
click at [613, 456] on input "text" at bounding box center [778, 455] width 460 height 40
type input "Millersville"
click at [613, 503] on select "State / Province Alabama Alaska Arizona Arkansas California Colorado Connecticu…" at bounding box center [778, 511] width 460 height 24
select select "MD"
click at [548, 499] on select "State / Province Alabama Alaska Arizona Arkansas California Colorado Connecticu…" at bounding box center [778, 511] width 460 height 24
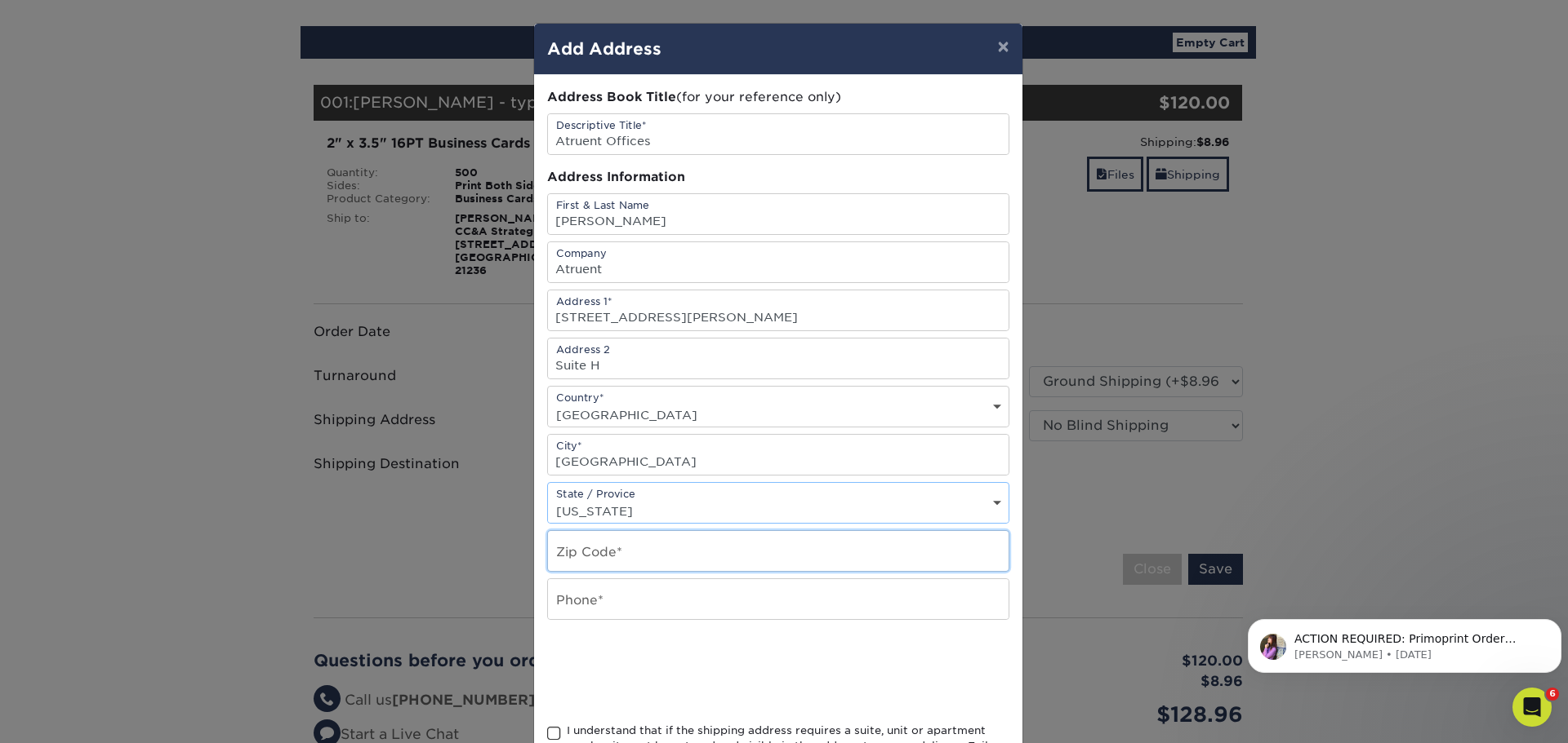
click at [588, 543] on input "text" at bounding box center [778, 552] width 460 height 40
type input "21108"
click at [573, 606] on input "text" at bounding box center [778, 599] width 460 height 40
paste input "443-569-8558"
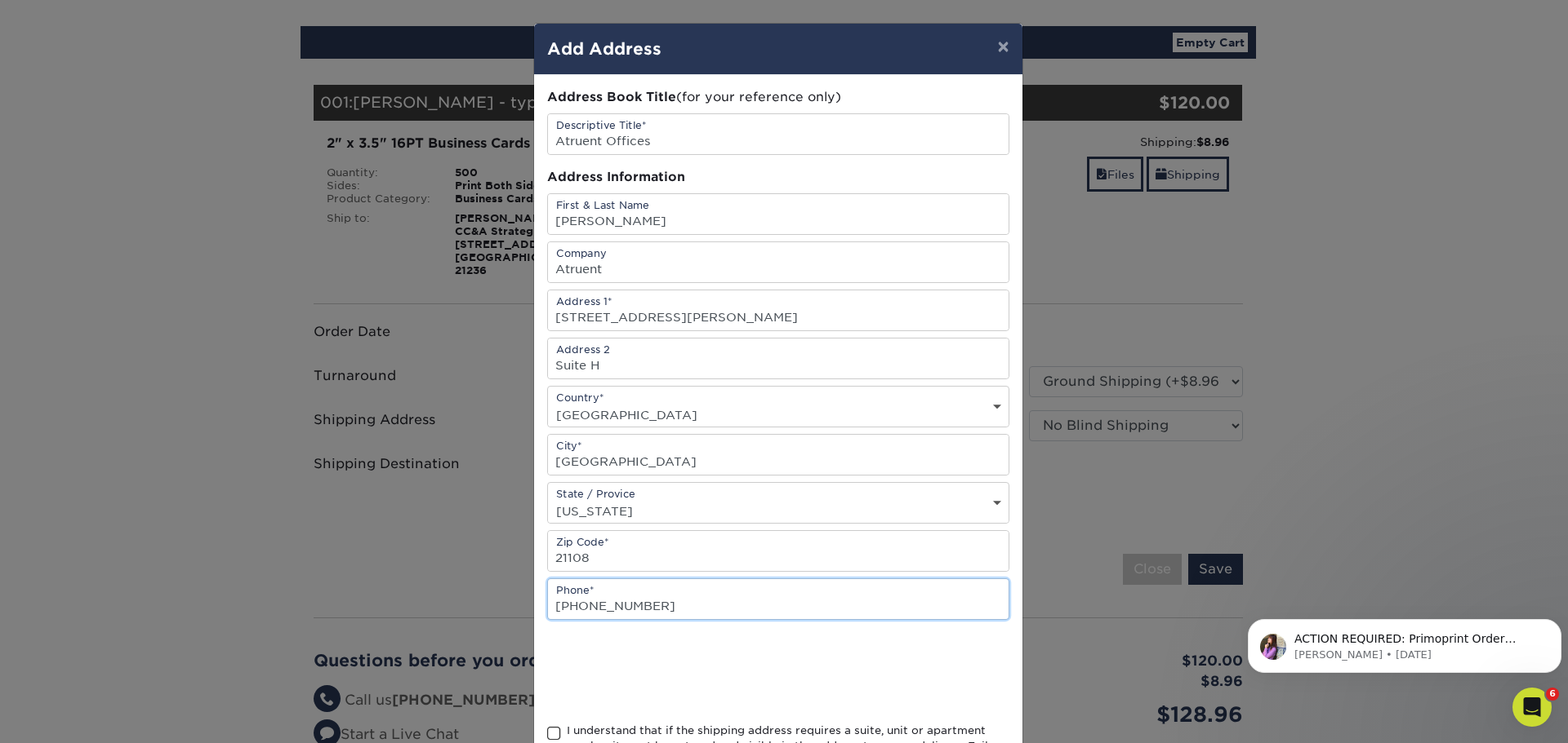
type input "443-569-8558"
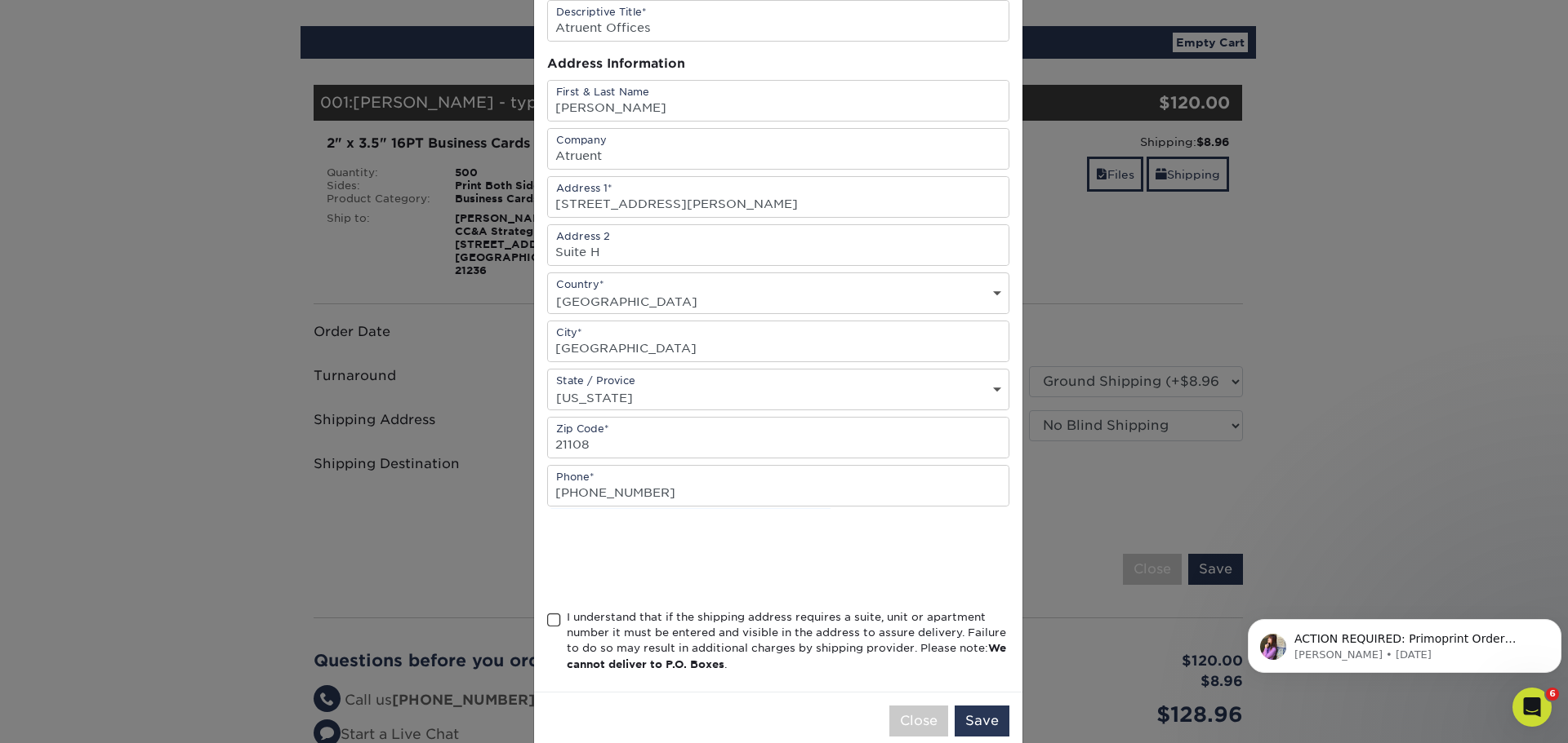
scroll to position [144, 0]
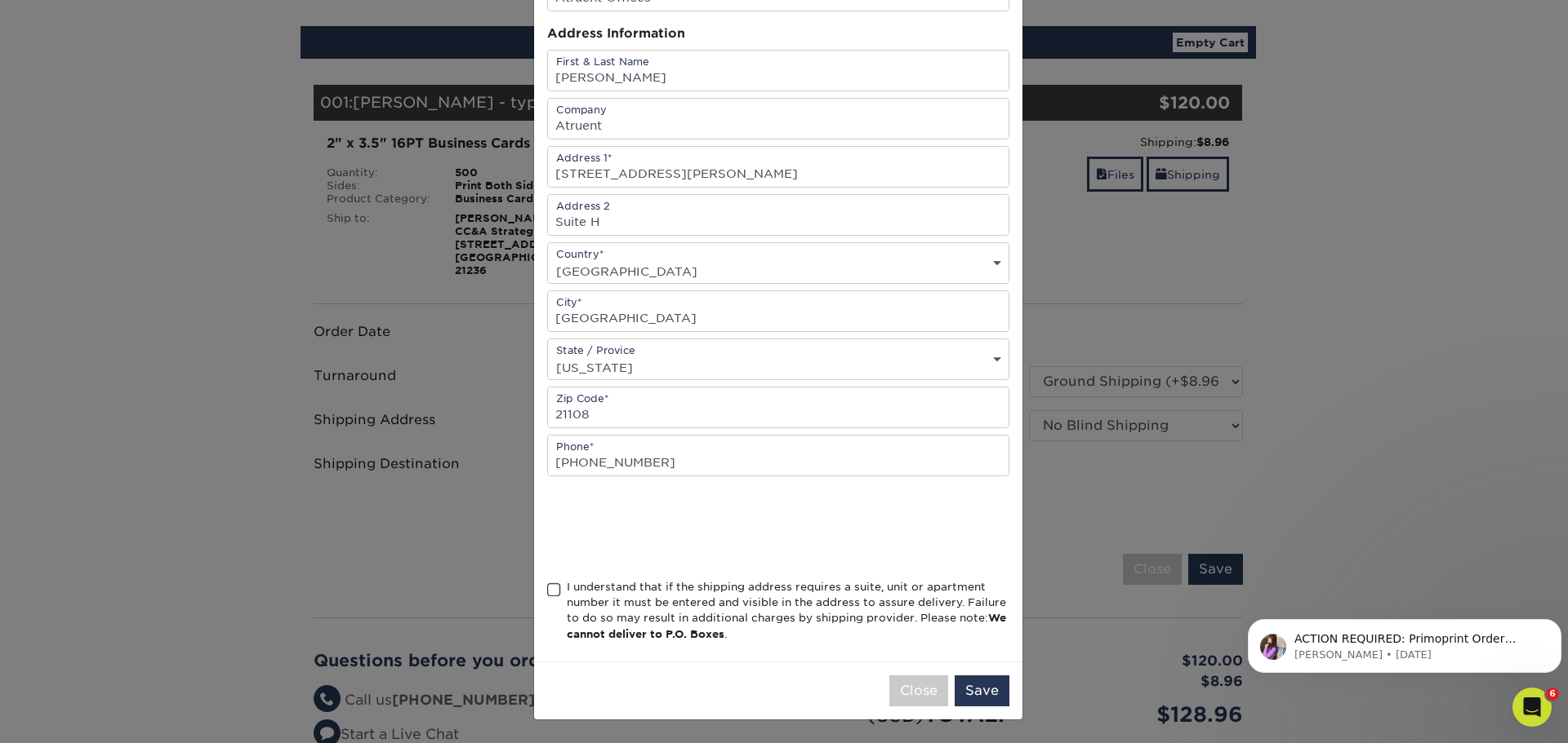
click at [547, 592] on span at bounding box center [554, 591] width 14 height 15
click at [0, 0] on input "I understand that if the shipping address requires a suite, unit or apartment n…" at bounding box center [0, 0] width 0 height 0
click at [970, 683] on button "Save" at bounding box center [981, 691] width 54 height 31
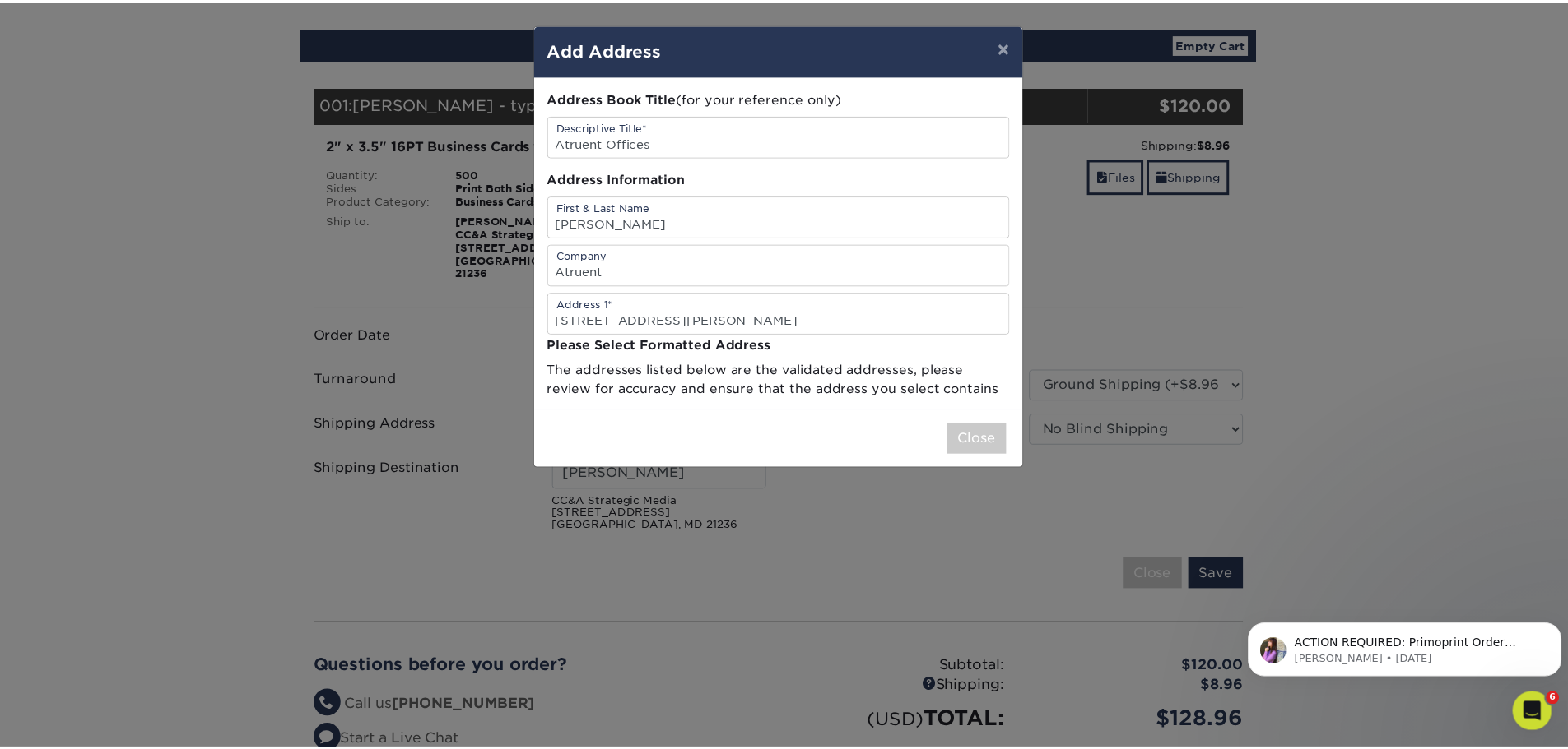
scroll to position [0, 0]
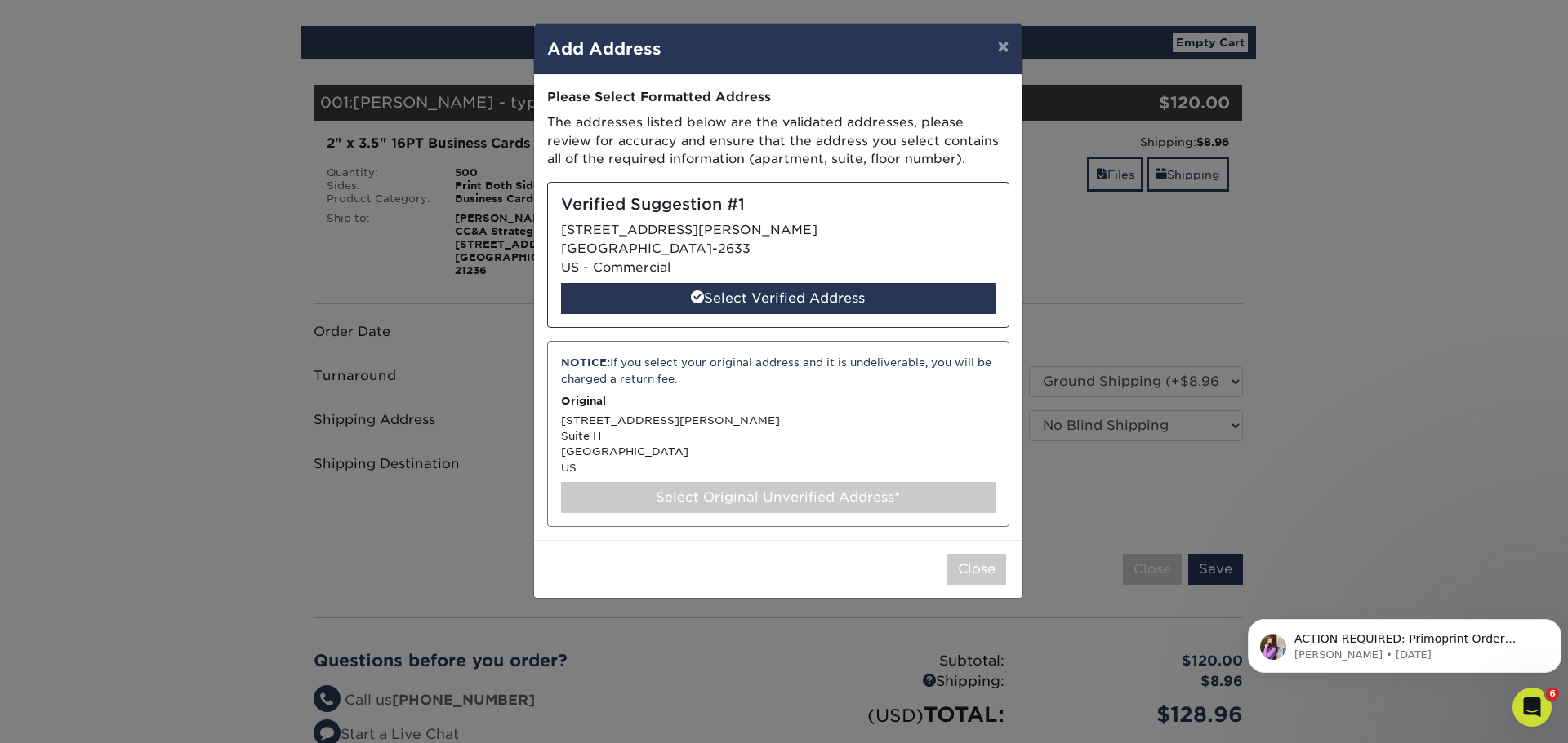
click at [600, 502] on div "Select Original Unverified Address*" at bounding box center [778, 497] width 435 height 31
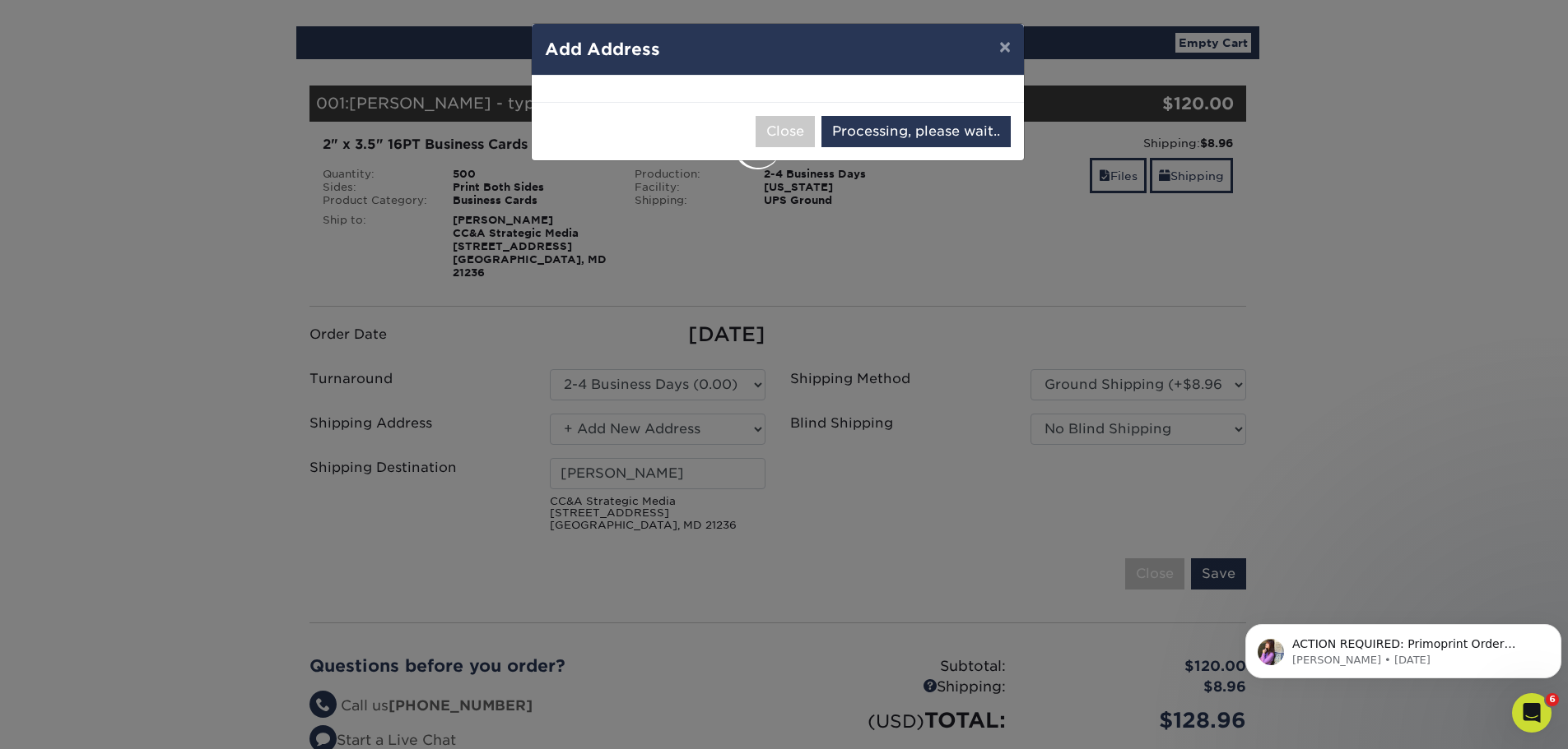
select select "285482"
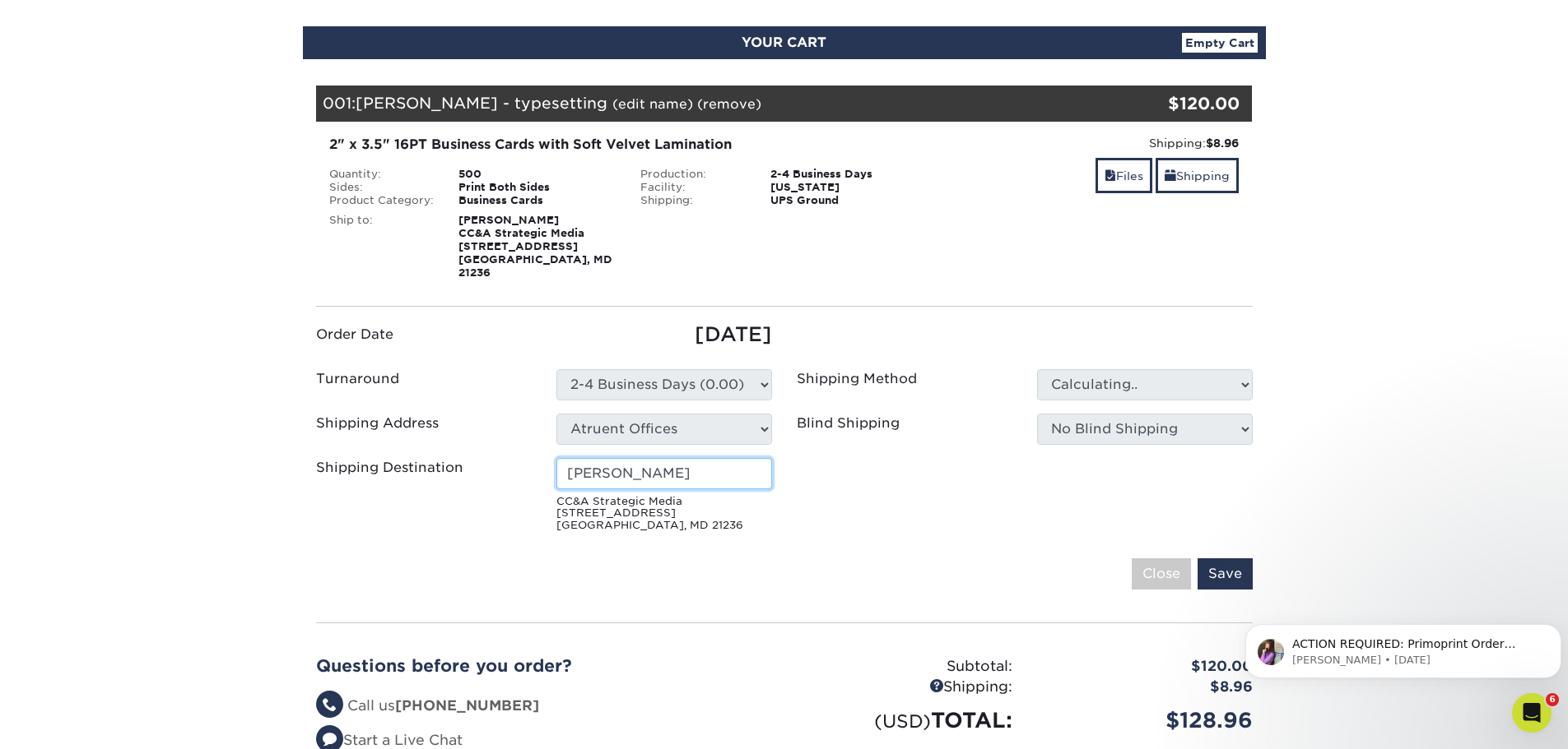
click at [648, 464] on input "Steve Taormino" at bounding box center [664, 473] width 215 height 32
type input "[PERSON_NAME]"
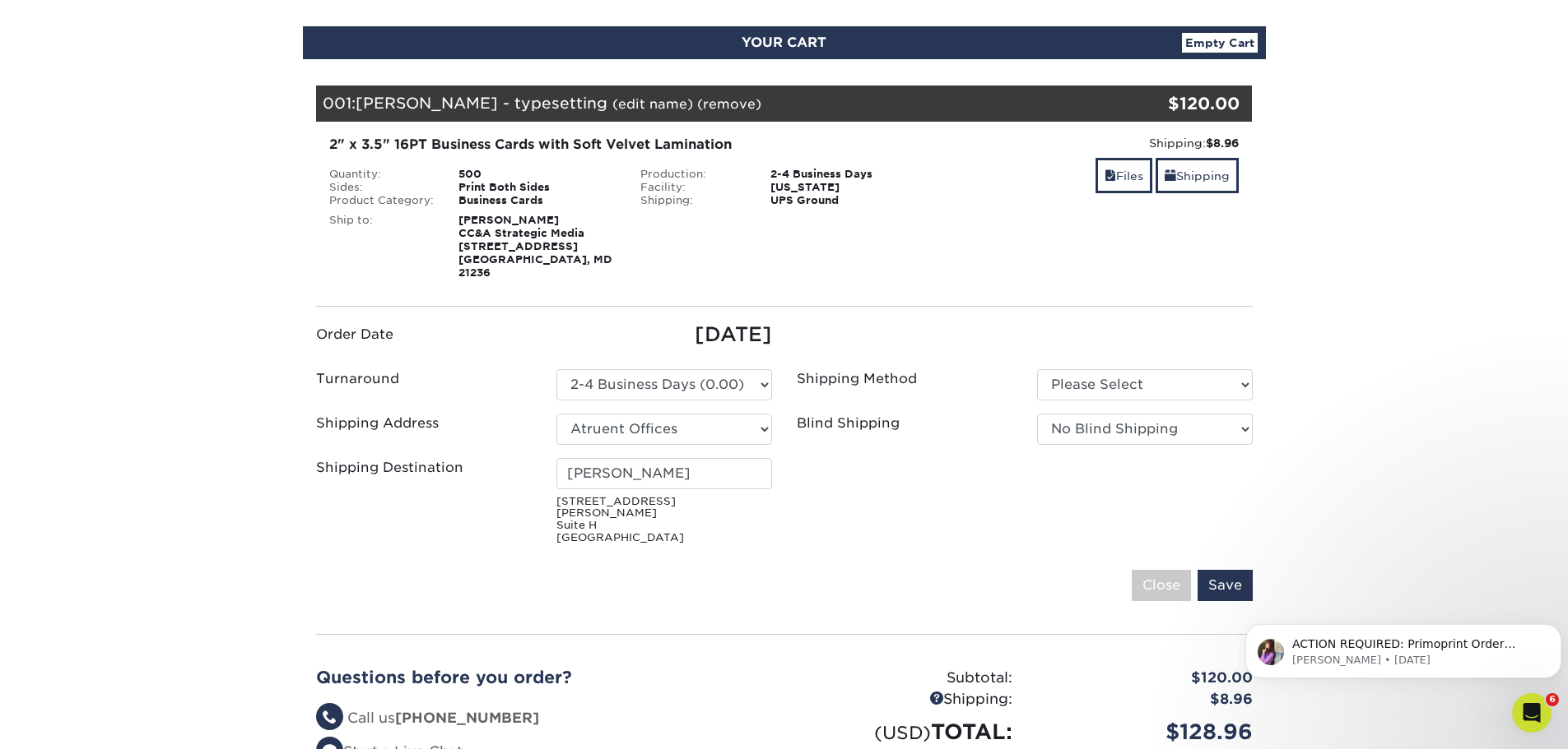
click at [787, 500] on ul "Order Date 08/27/2025 Turnaround Please Select Select One" at bounding box center [784, 435] width 961 height 231
click at [1066, 370] on select "Please Select Ground Shipping (+$8.96) 3 Day Shipping Service (+$15.33)" at bounding box center [1144, 385] width 215 height 32
select select "02"
click at [1037, 370] on select "Please Select Ground Shipping (+$8.96) 3 Day Shipping Service (+$15.33)" at bounding box center [1144, 385] width 215 height 32
click at [984, 488] on ul "Order Date 08/27/2025 Turnaround Please Select Select One" at bounding box center [784, 435] width 961 height 231
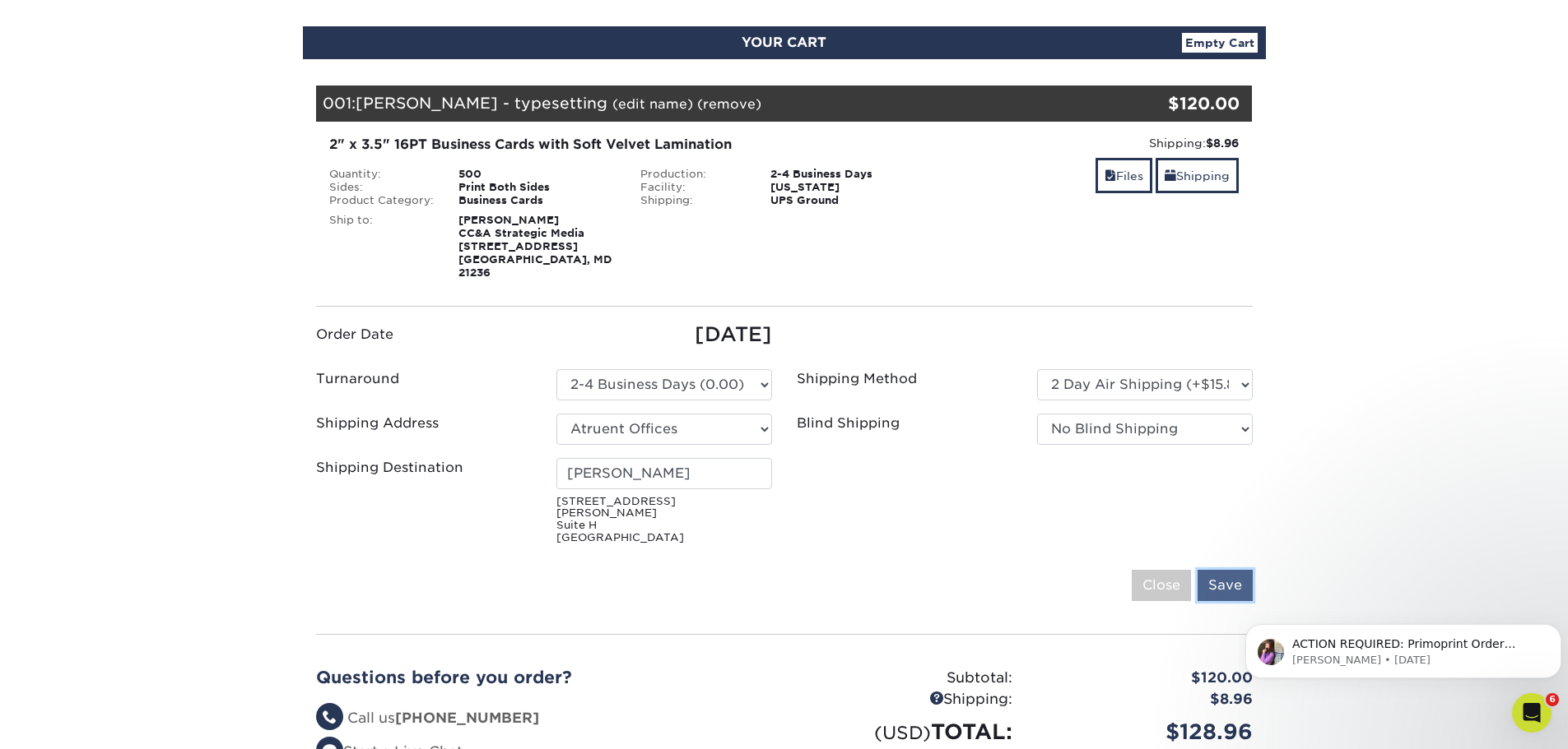
click at [1216, 570] on input "Save" at bounding box center [1224, 586] width 55 height 32
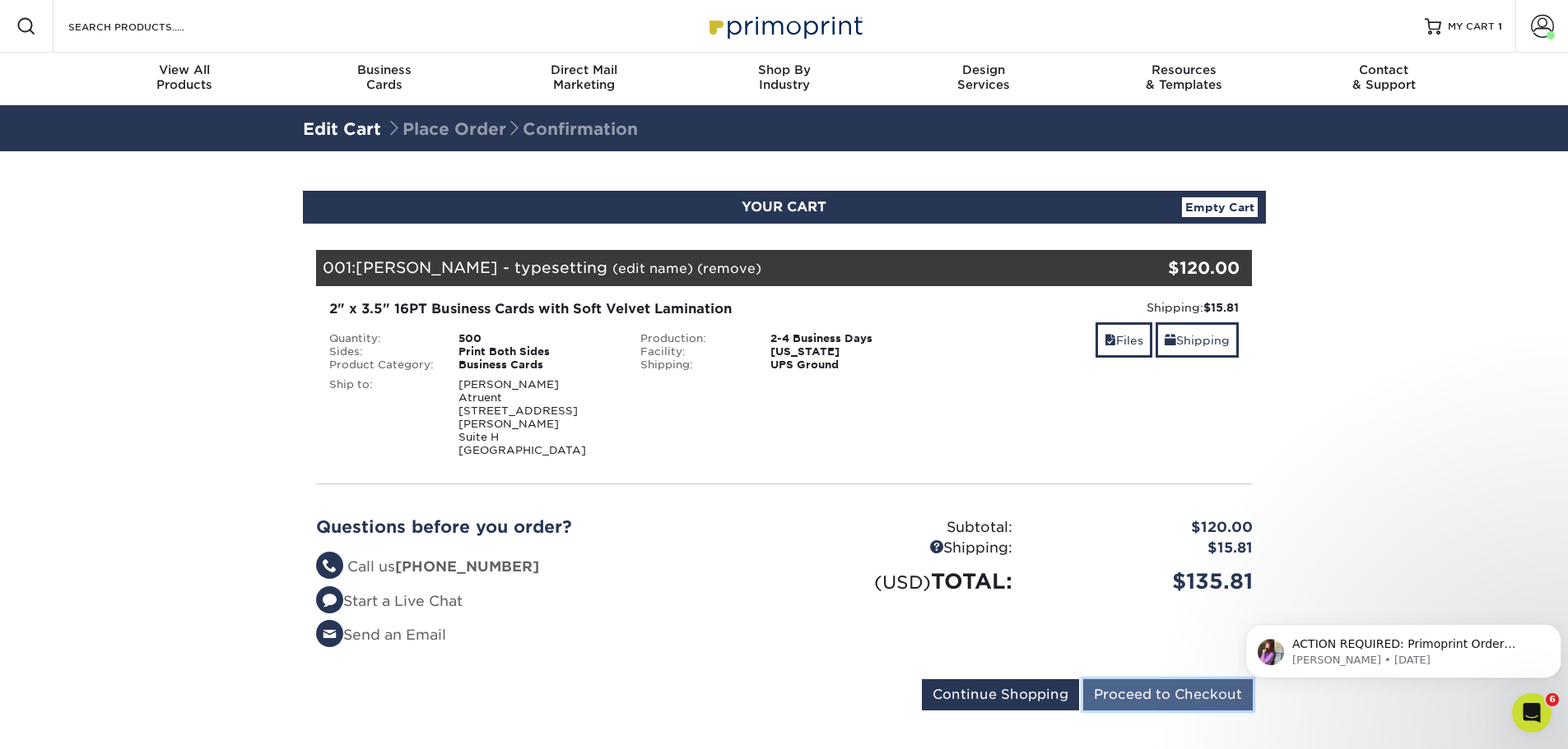
click at [1148, 684] on input "Proceed to Checkout" at bounding box center [1167, 695] width 169 height 32
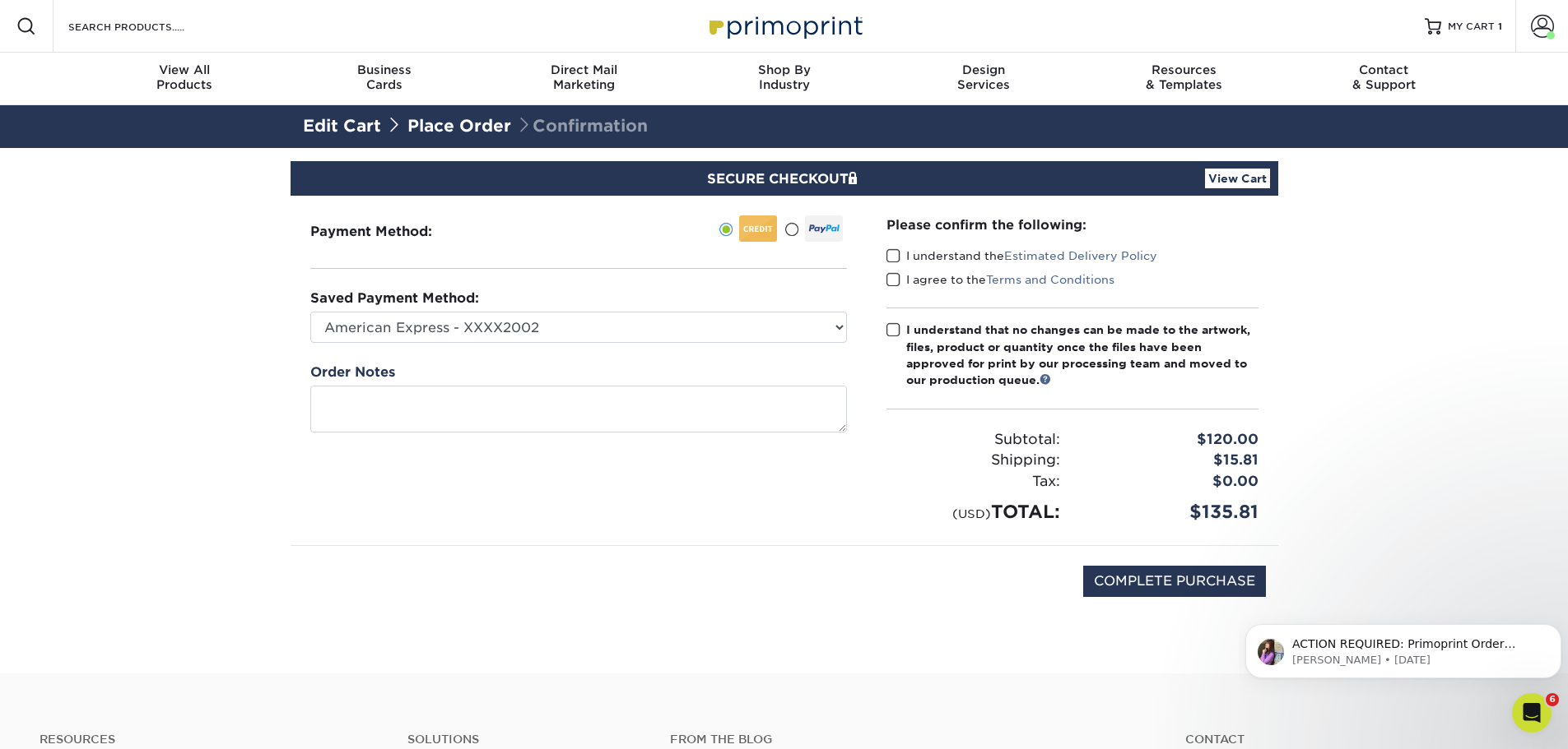
click at [889, 254] on span at bounding box center [894, 256] width 14 height 15
click at [0, 0] on input "I understand the Estimated Delivery Policy" at bounding box center [0, 0] width 0 height 0
click at [890, 282] on span at bounding box center [894, 280] width 14 height 15
click at [0, 0] on input "I agree to the Terms and Conditions" at bounding box center [0, 0] width 0 height 0
click at [892, 327] on span at bounding box center [894, 330] width 14 height 15
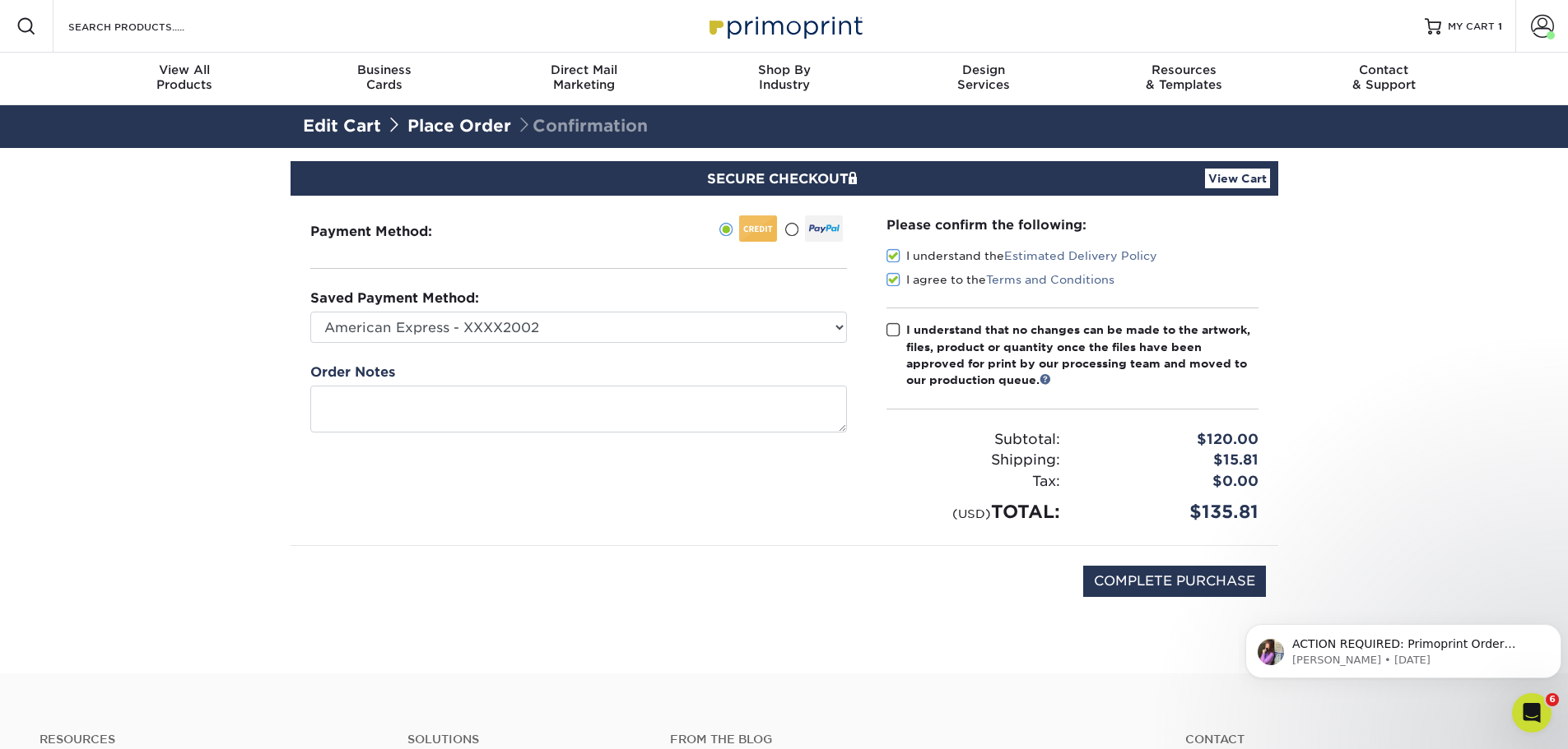
click at [0, 0] on input "I understand that no changes can be made to the artwork, files, product or quan…" at bounding box center [0, 0] width 0 height 0
click at [1117, 576] on input "COMPLETE PURCHASE" at bounding box center [1174, 581] width 183 height 32
type input "PROCESSING, PLEASE WAIT..."
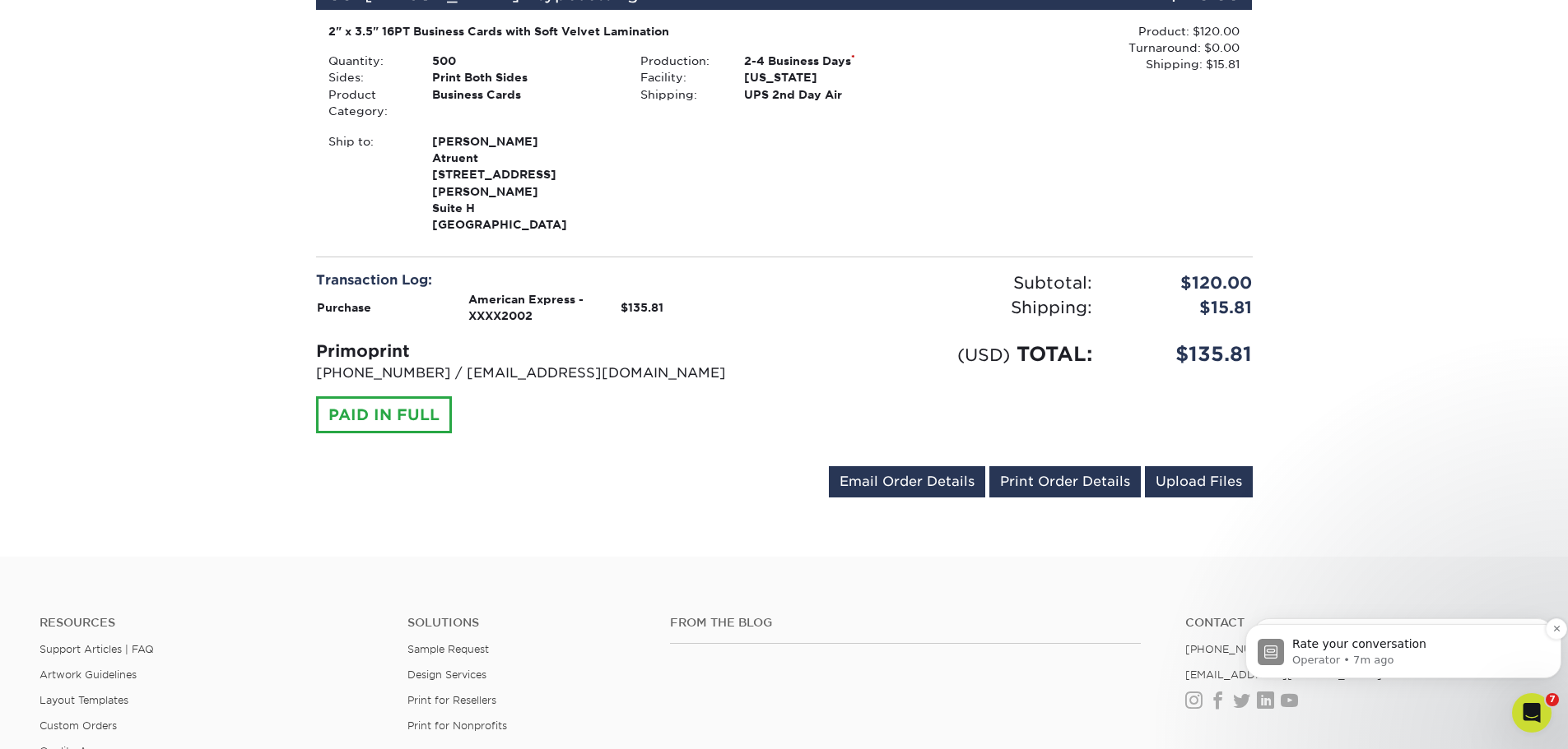
scroll to position [494, 0]
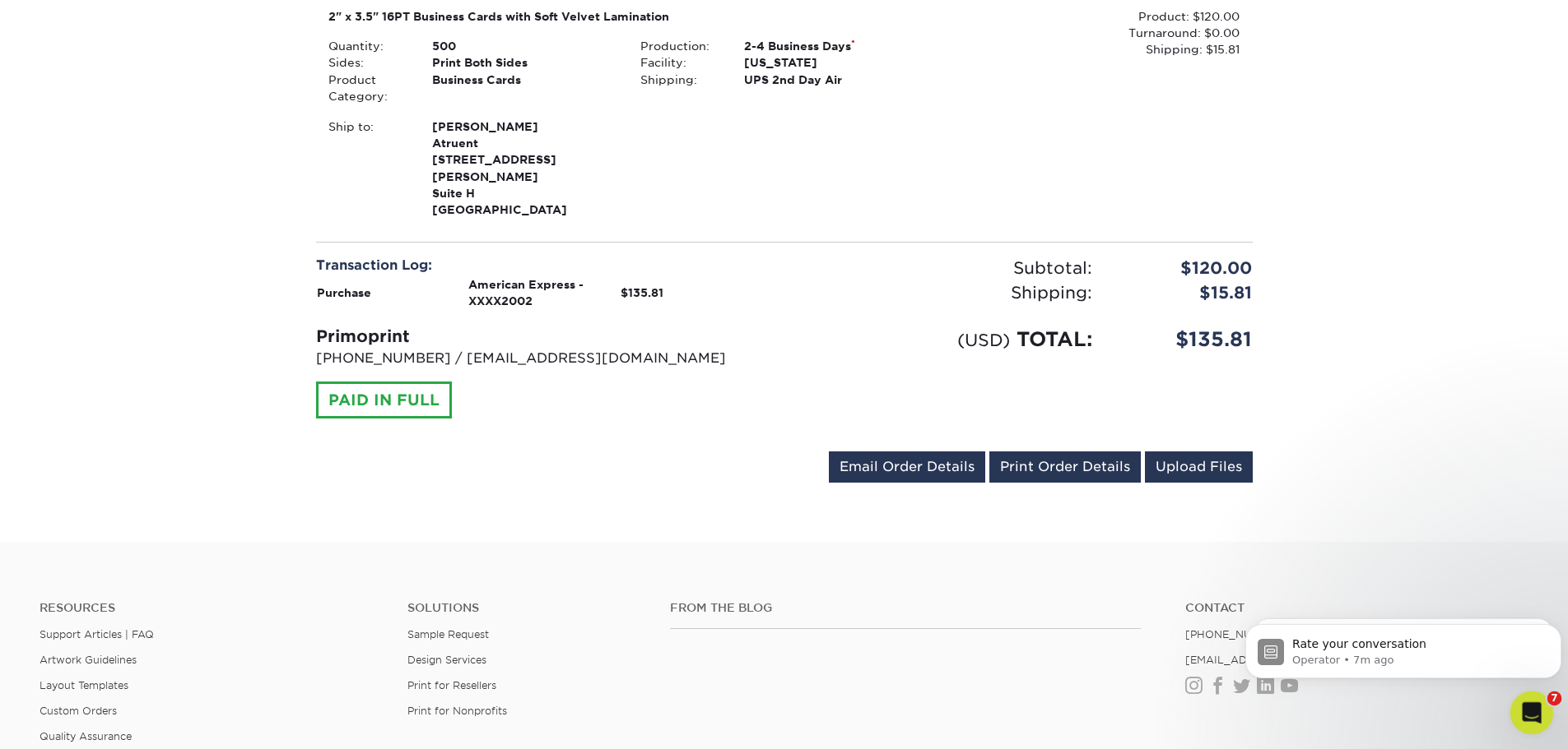
click at [1534, 713] on icon "Open Intercom Messenger" at bounding box center [1530, 711] width 27 height 27
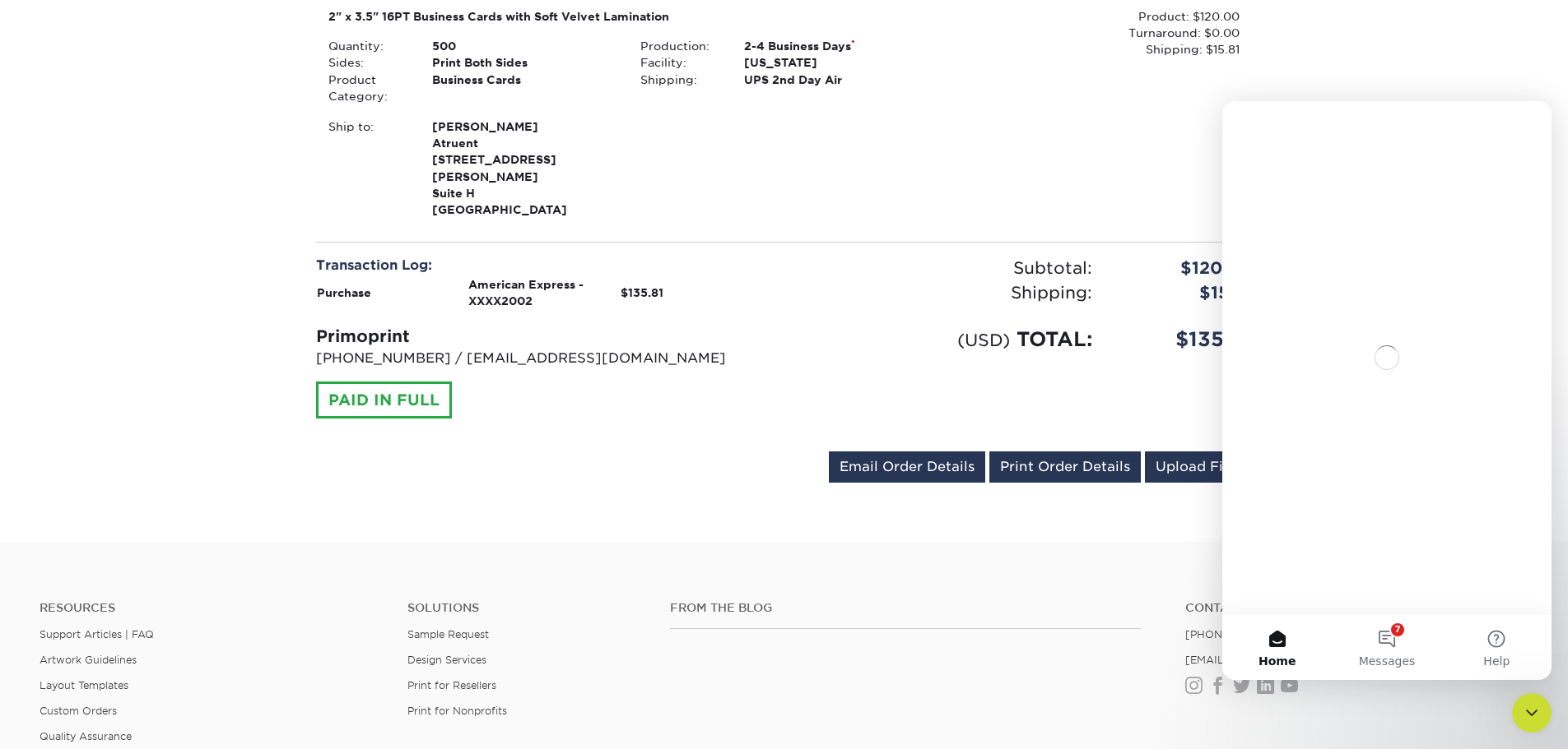
scroll to position [0, 0]
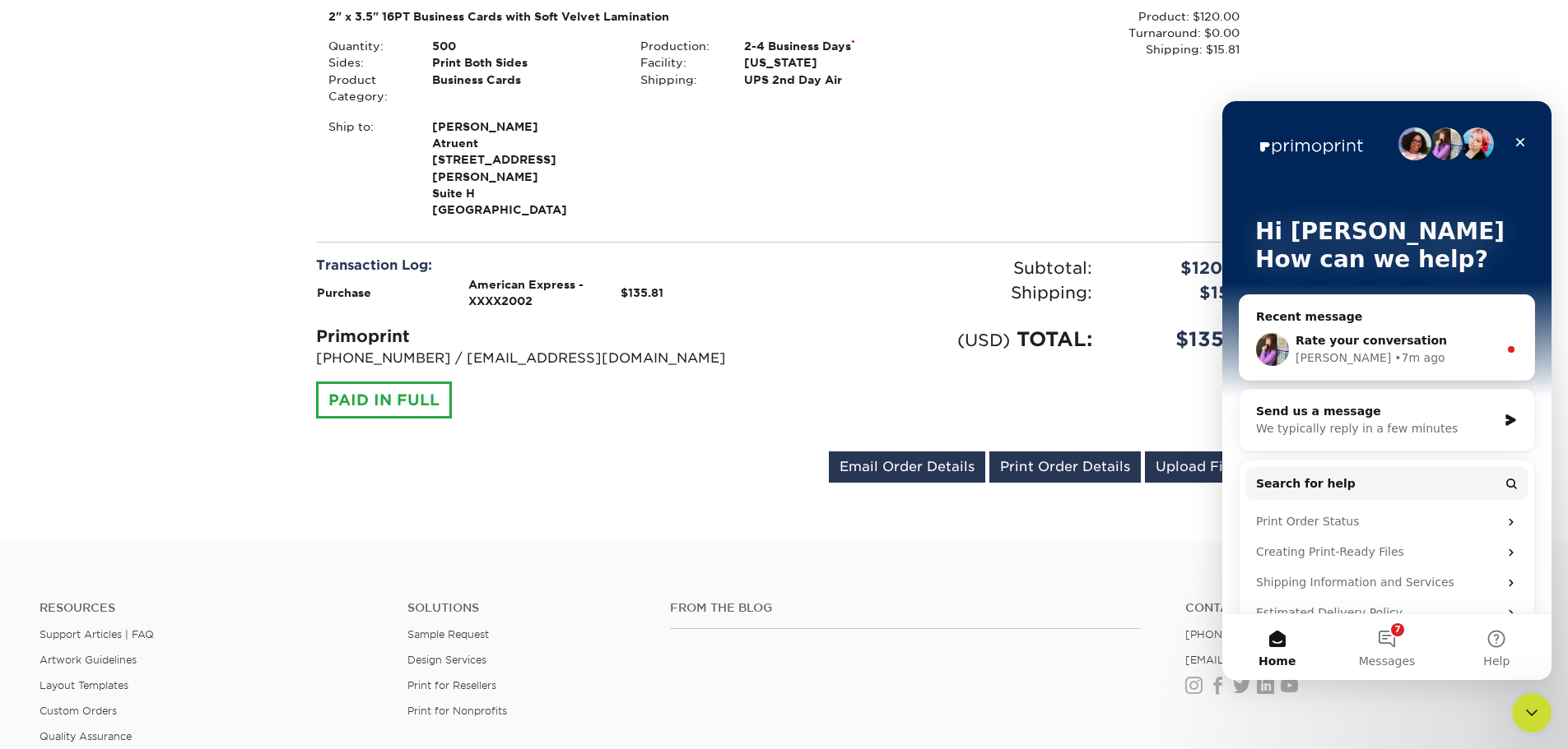
click at [1395, 336] on span "Rate your conversation" at bounding box center [1371, 341] width 152 height 13
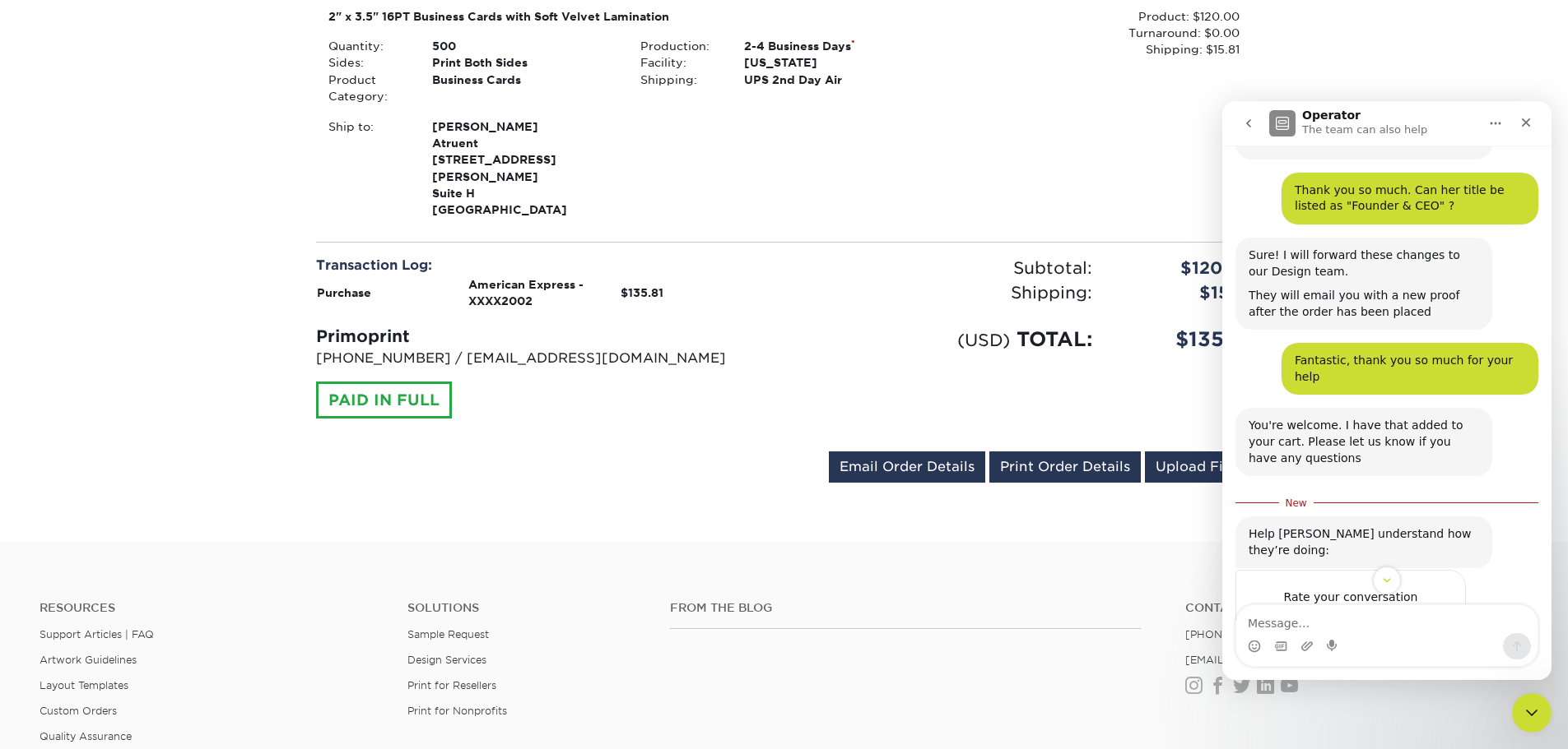
scroll to position [456, 0]
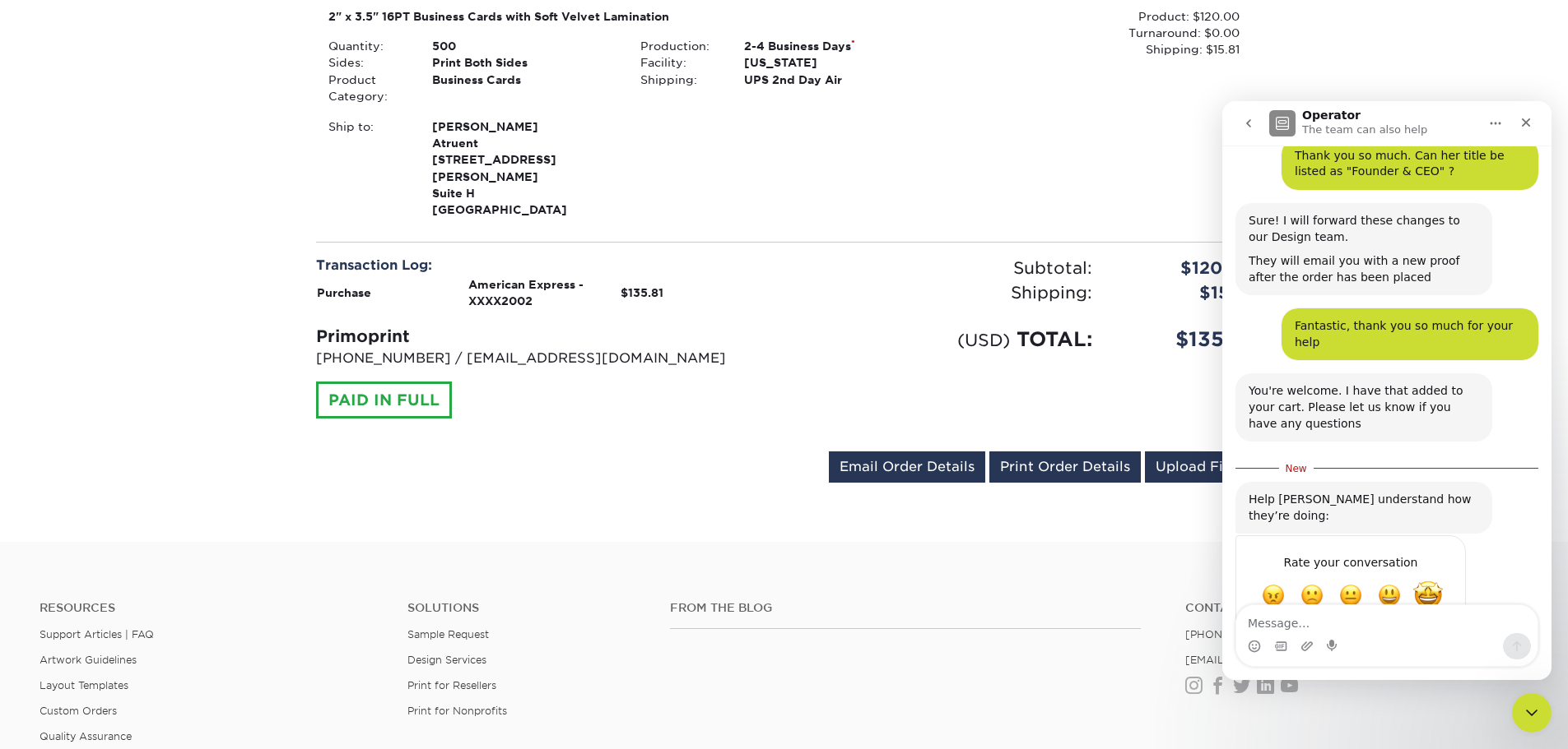
click at [1437, 582] on span "Amazing" at bounding box center [1428, 596] width 30 height 30
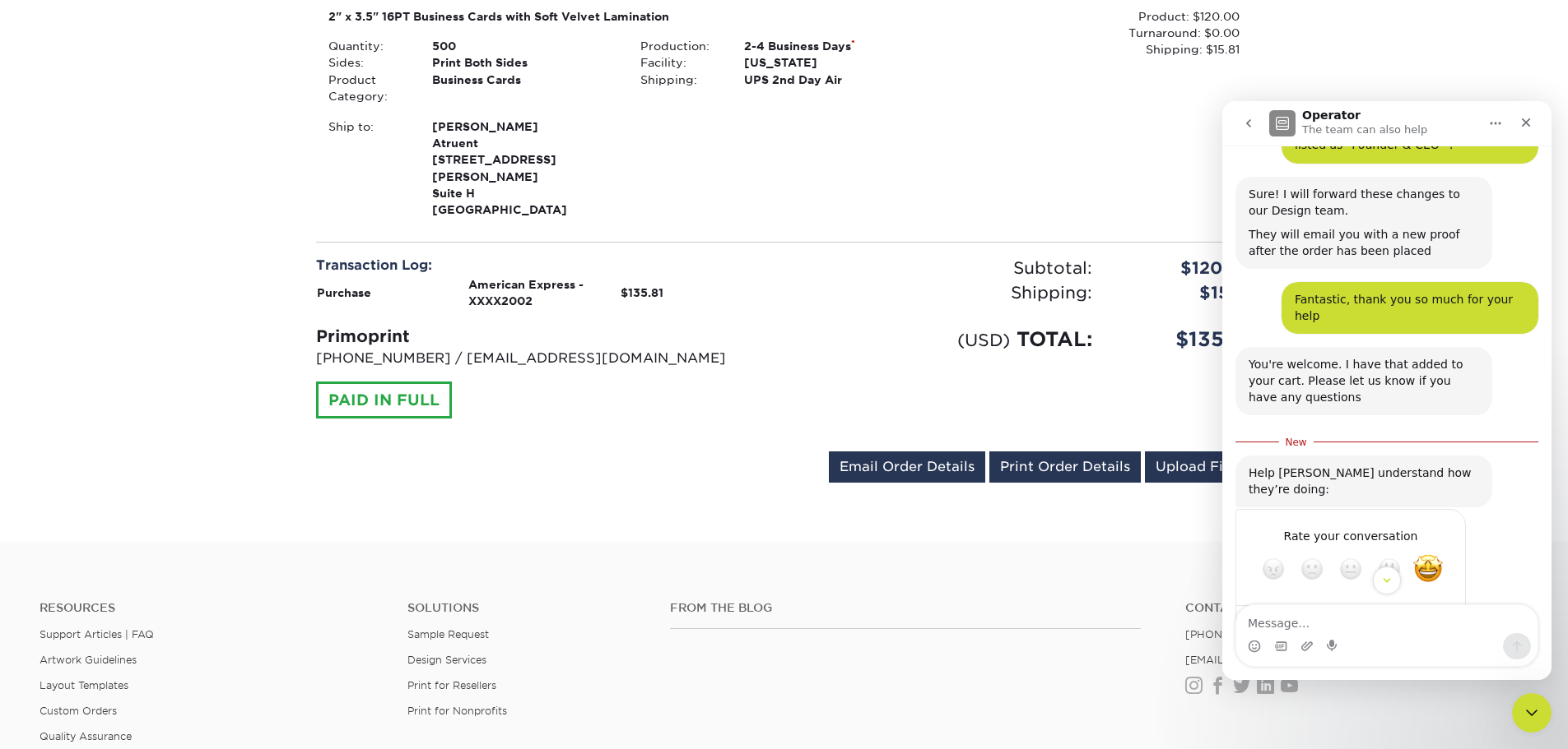
scroll to position [500, 0]
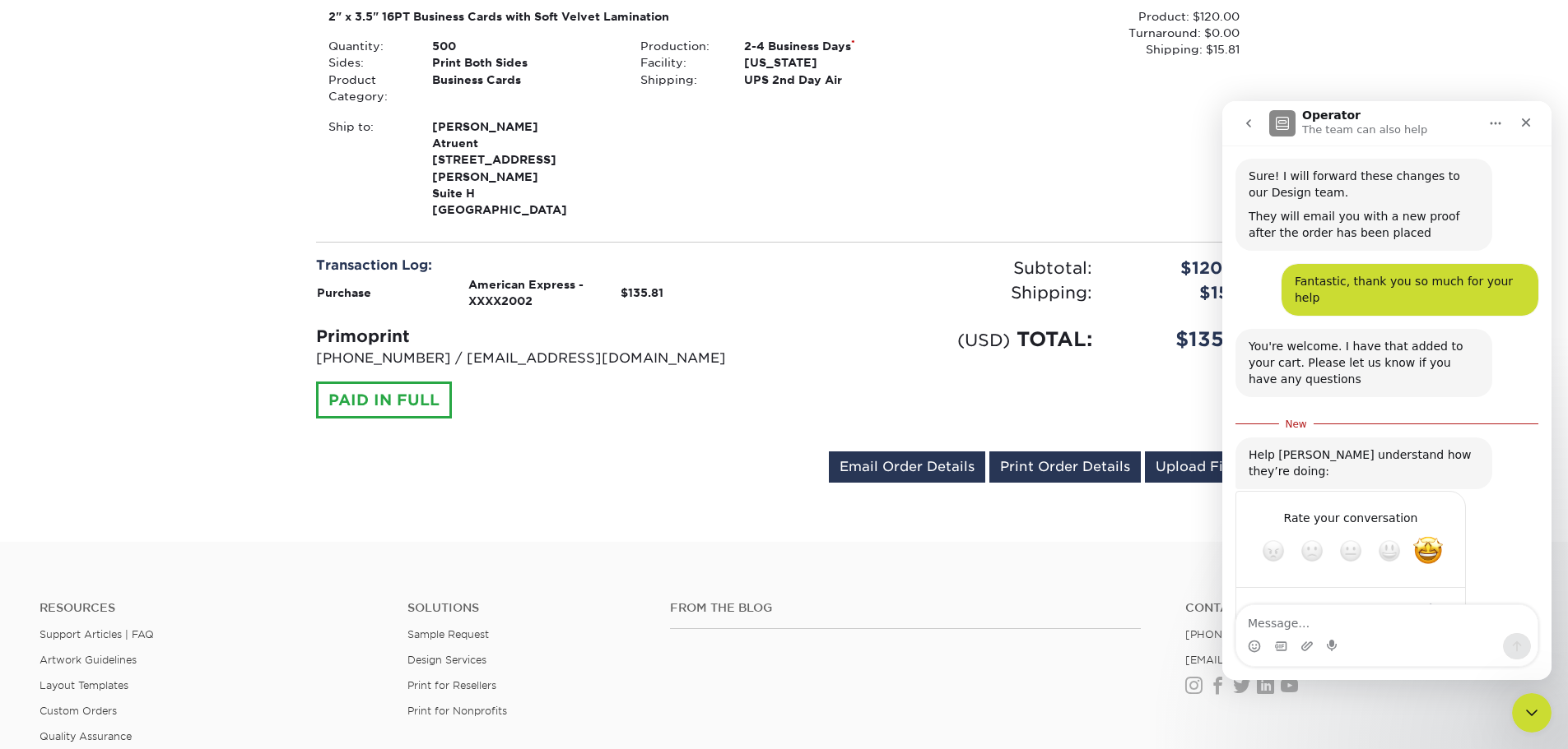
click at [1495, 524] on div "Rate your conversation Terrible Bad OK Great Amazing" at bounding box center [1386, 571] width 303 height 161
